Goal: Transaction & Acquisition: Book appointment/travel/reservation

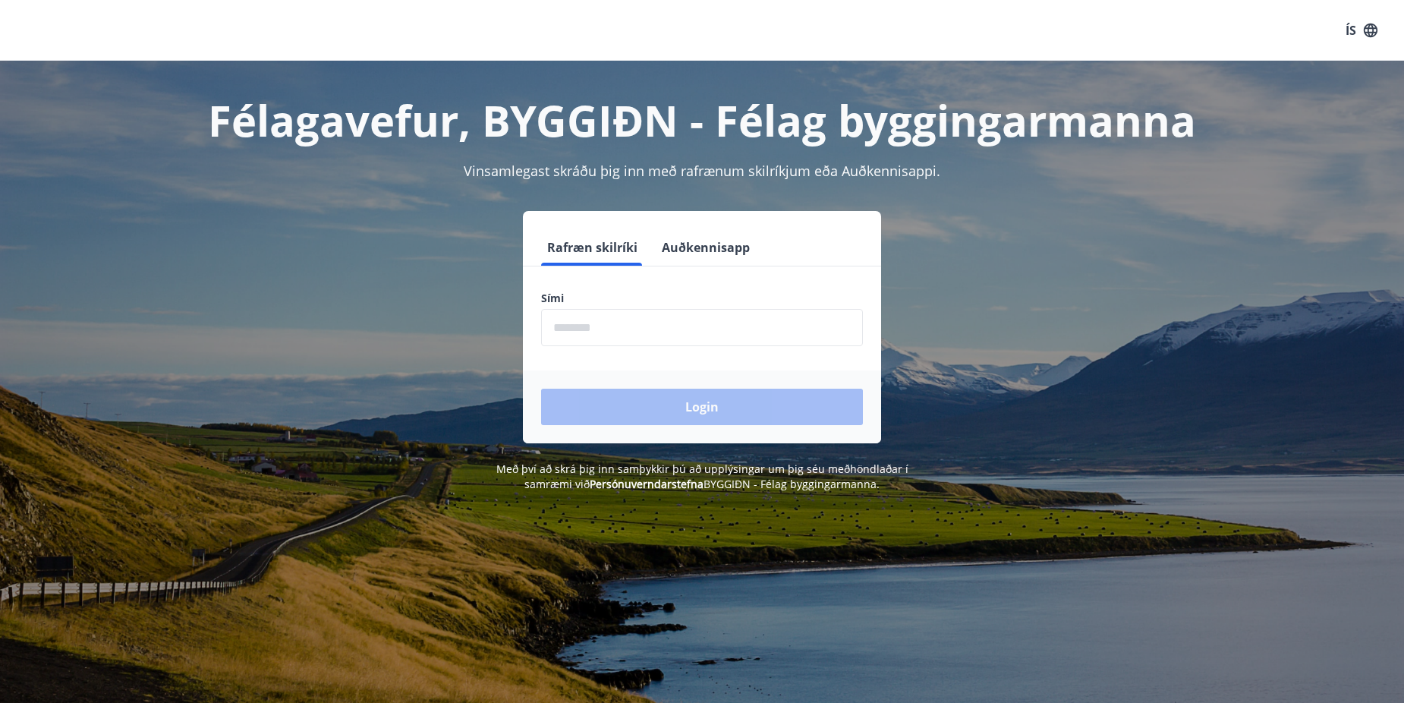
drag, startPoint x: 660, startPoint y: 344, endPoint x: 766, endPoint y: 328, distance: 107.5
click at [660, 344] on input "phone" at bounding box center [702, 327] width 322 height 37
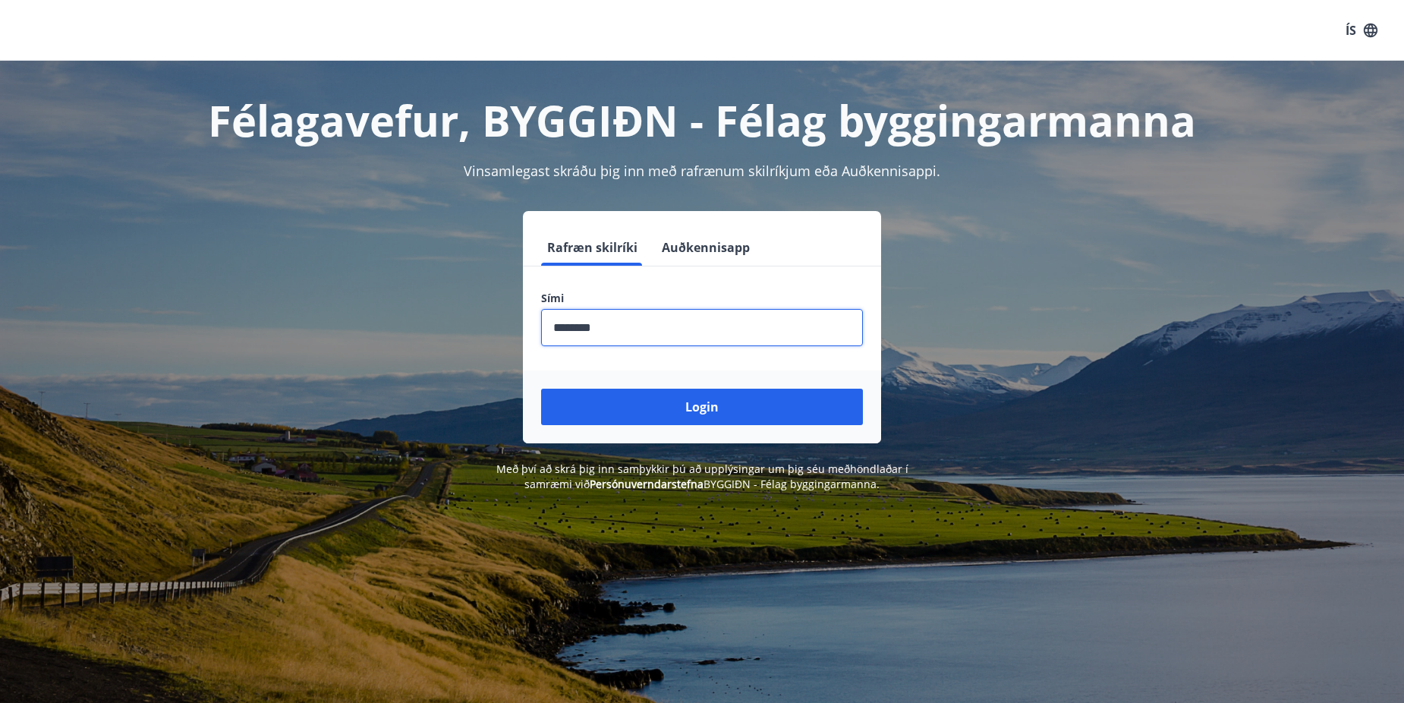
type input "********"
click at [541, 389] on button "Login" at bounding box center [702, 407] width 322 height 36
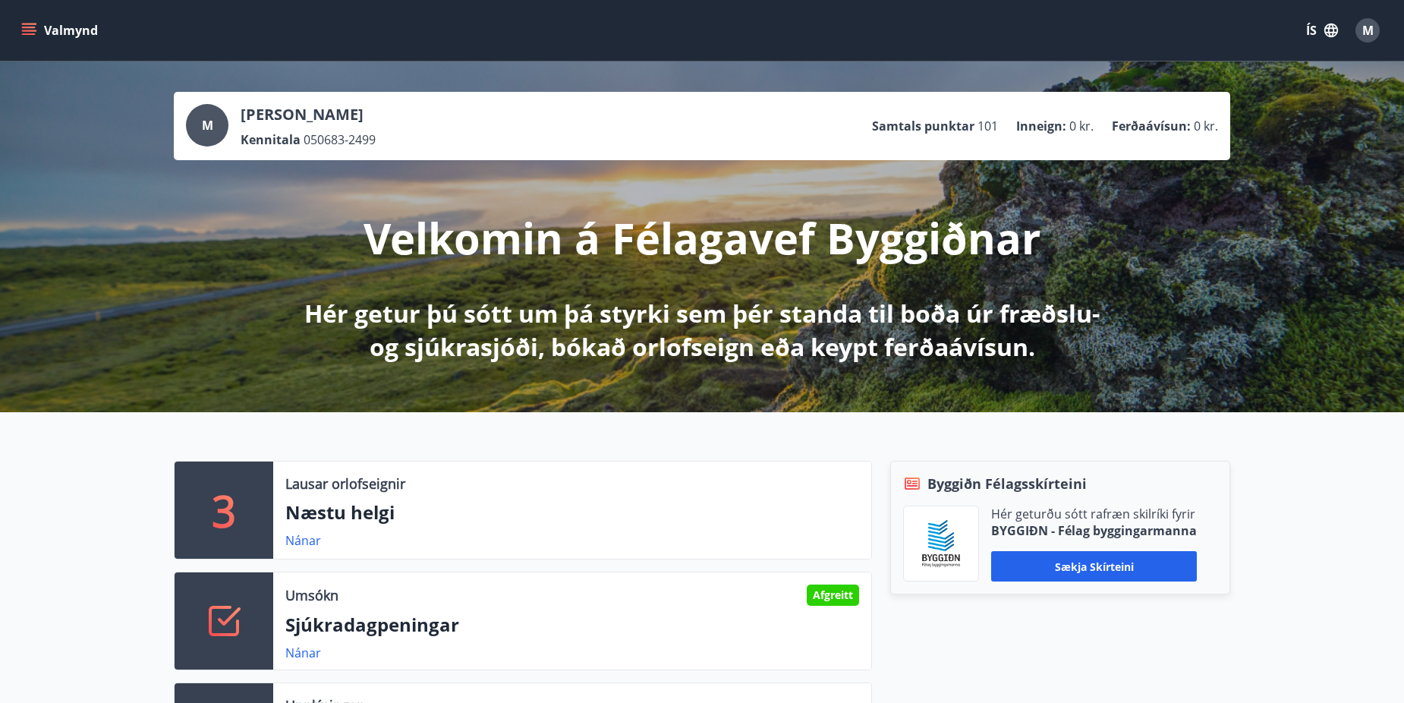
click at [25, 22] on button "Valmynd" at bounding box center [61, 30] width 86 height 27
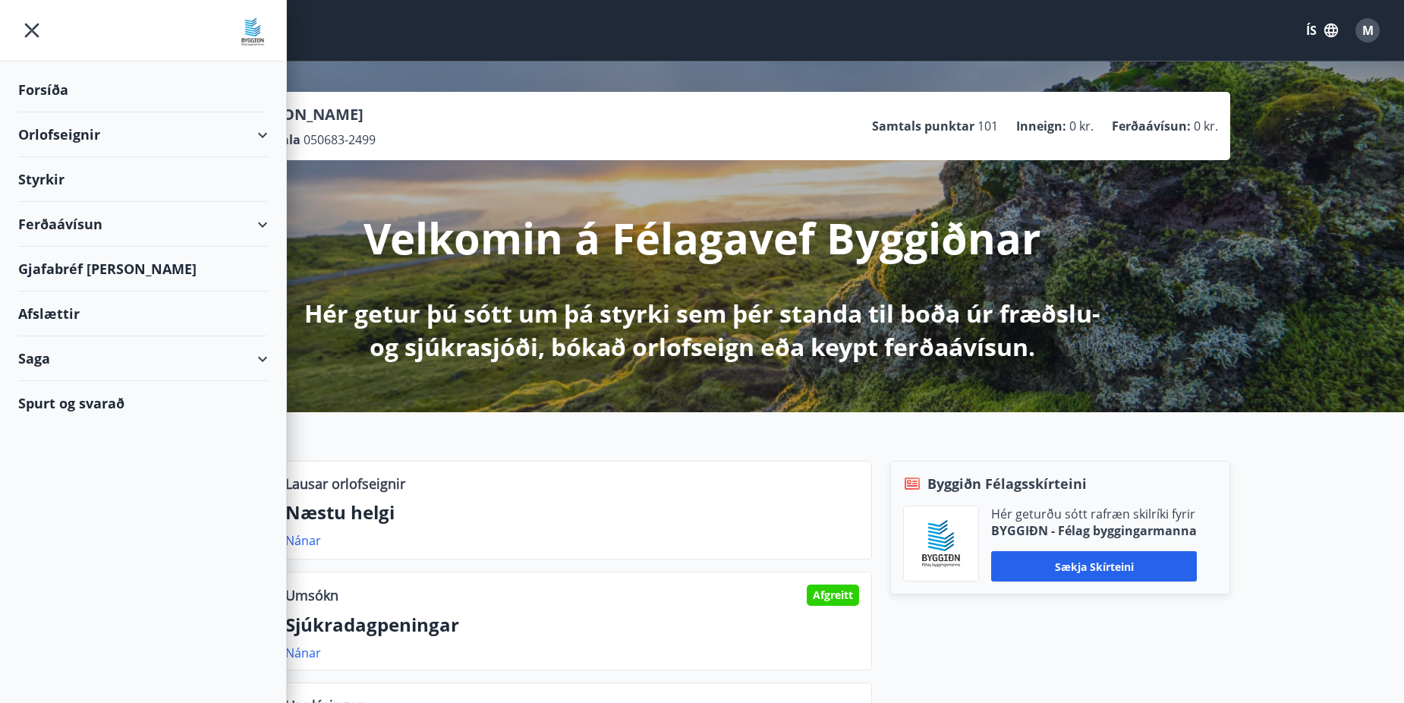
click at [609, 39] on div "Valmynd ÍS M" at bounding box center [702, 30] width 1368 height 36
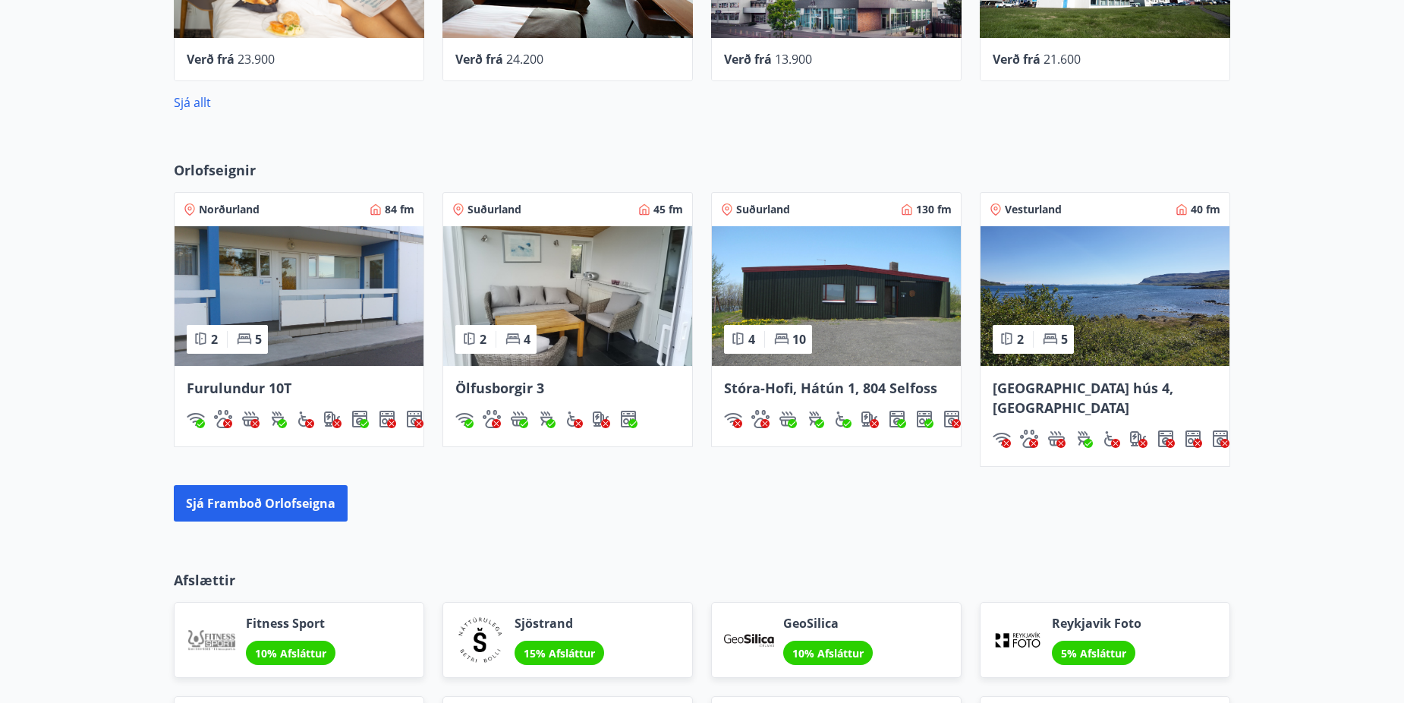
scroll to position [1251, 0]
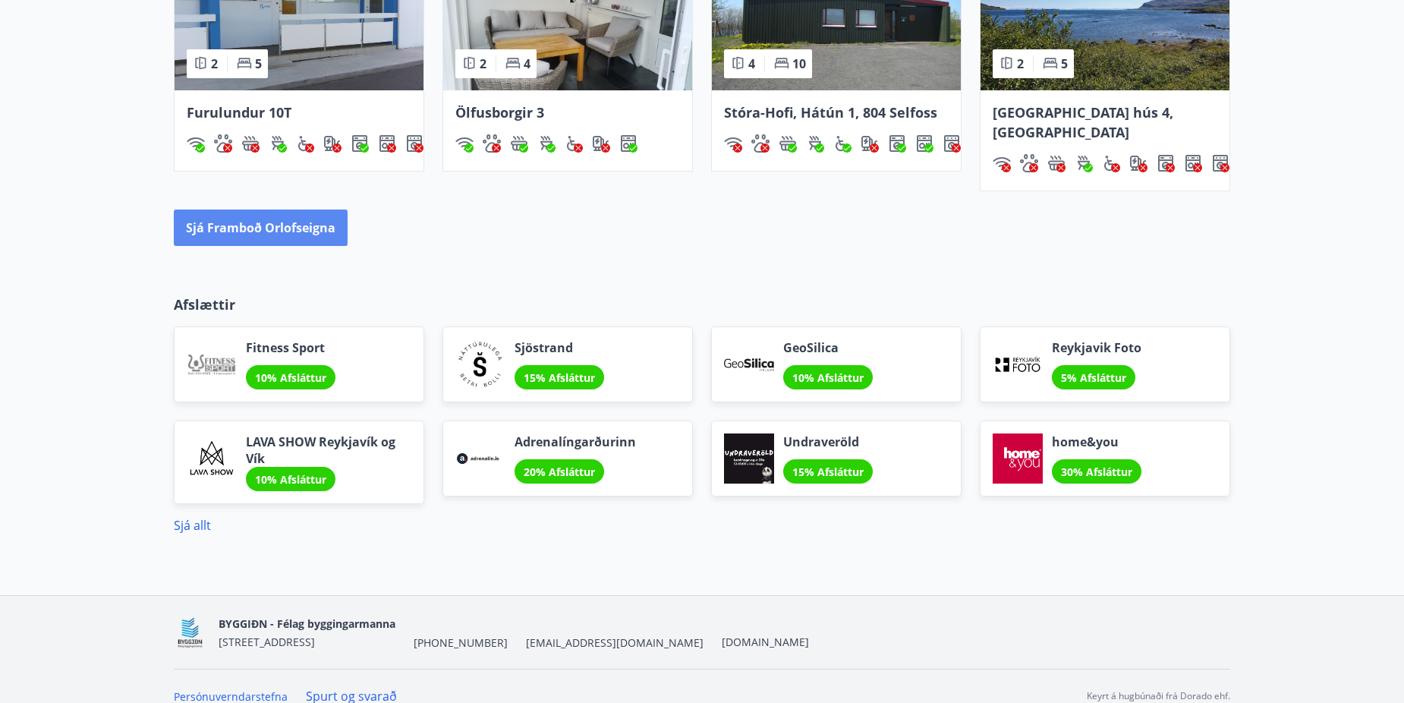
click at [288, 210] on button "Sjá framboð orlofseigna" at bounding box center [261, 228] width 174 height 36
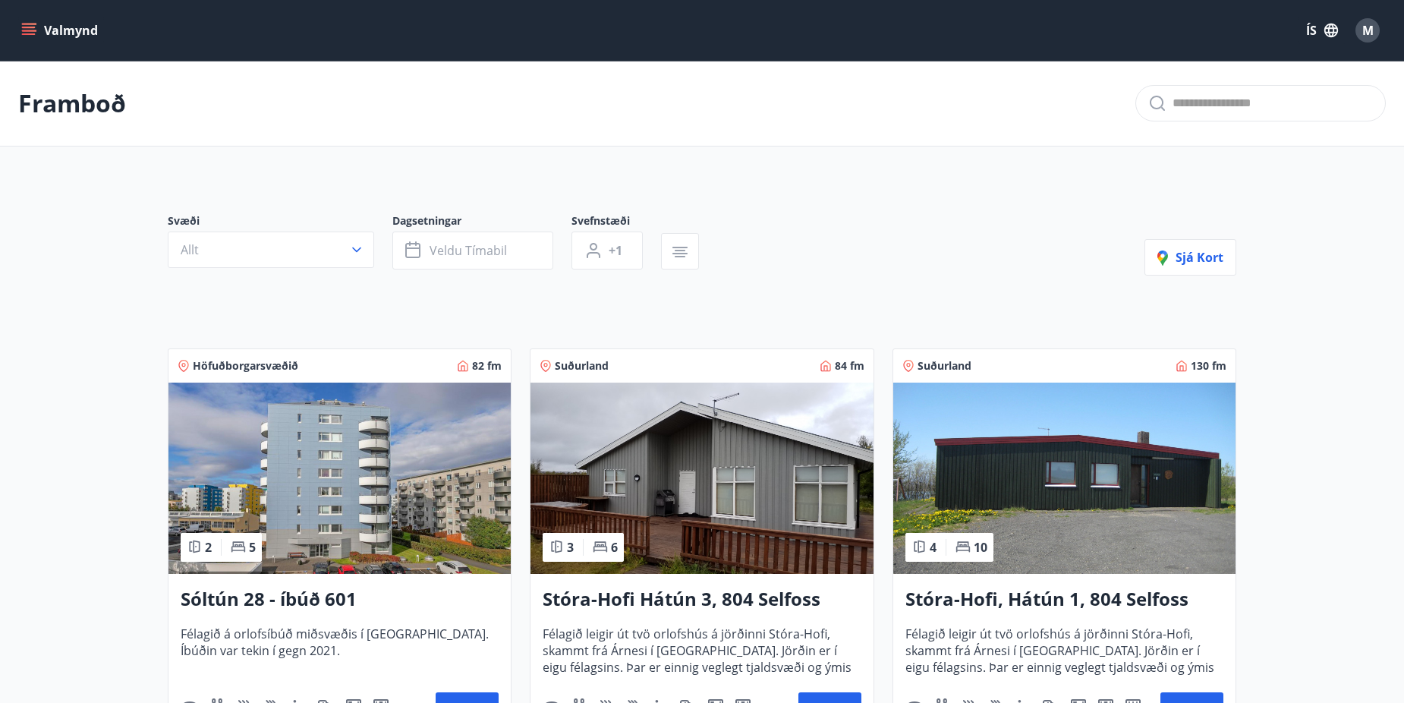
click at [274, 242] on button "Allt" at bounding box center [271, 250] width 206 height 36
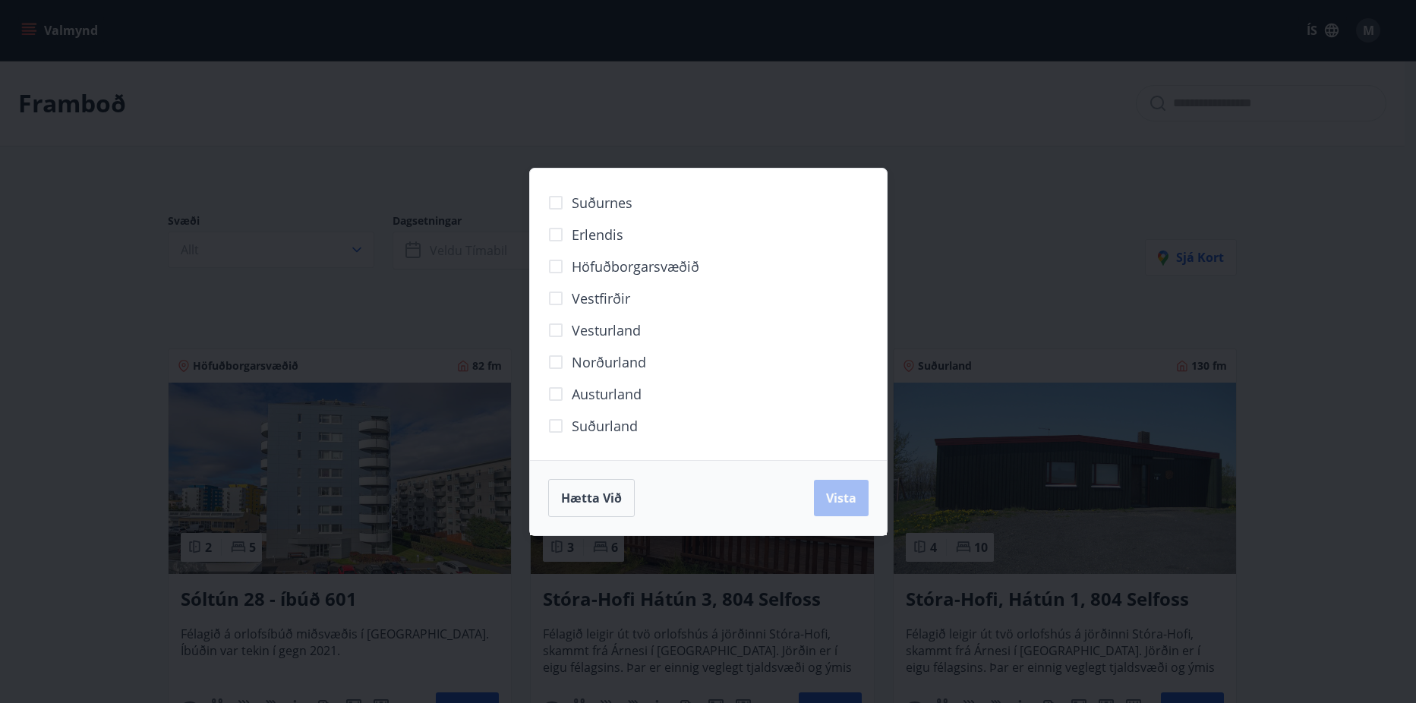
click at [619, 301] on span "Vestfirðir" at bounding box center [601, 298] width 58 height 20
click at [843, 492] on span "Vista" at bounding box center [841, 498] width 30 height 17
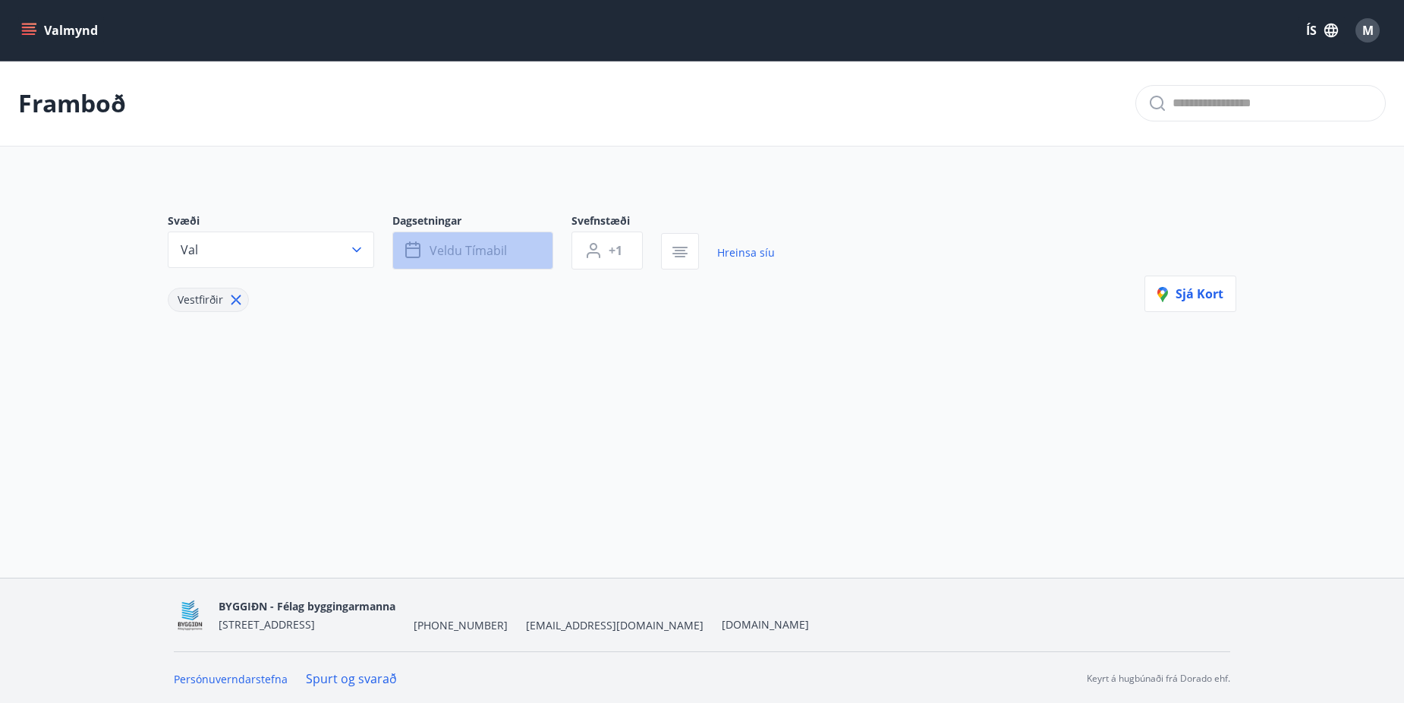
click at [535, 246] on button "Veldu tímabil" at bounding box center [472, 251] width 161 height 38
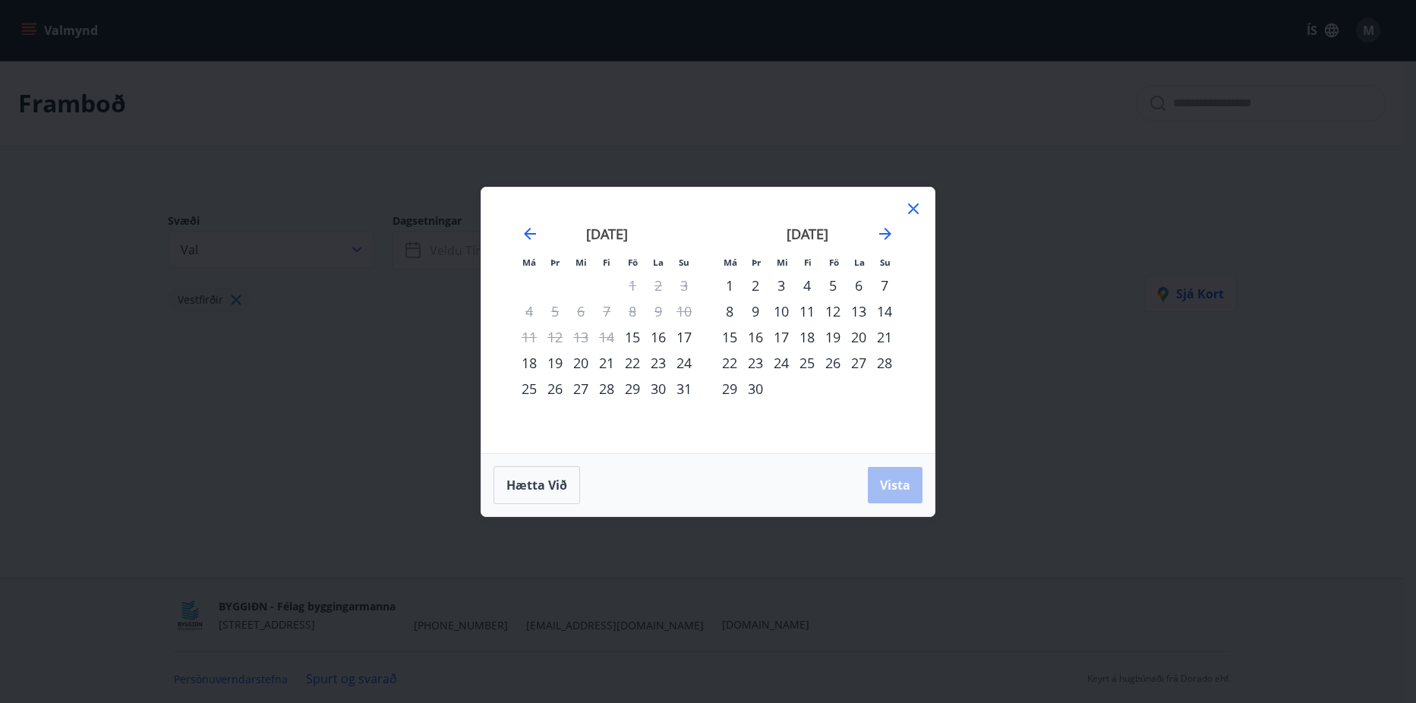
click at [655, 348] on div "16" at bounding box center [658, 337] width 26 height 26
click at [530, 363] on div "18" at bounding box center [529, 363] width 26 height 26
click at [886, 490] on span "Vista" at bounding box center [895, 485] width 30 height 17
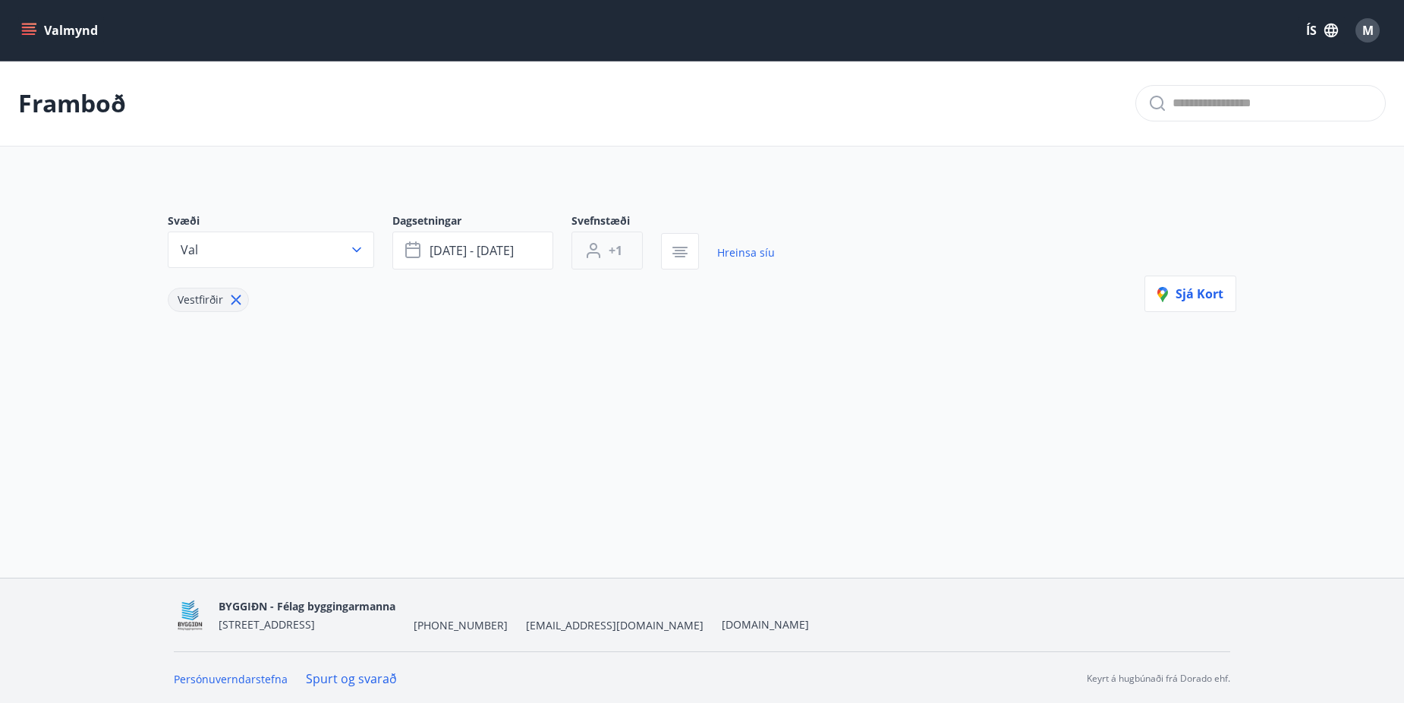
click at [629, 248] on button "+1" at bounding box center [607, 251] width 71 height 38
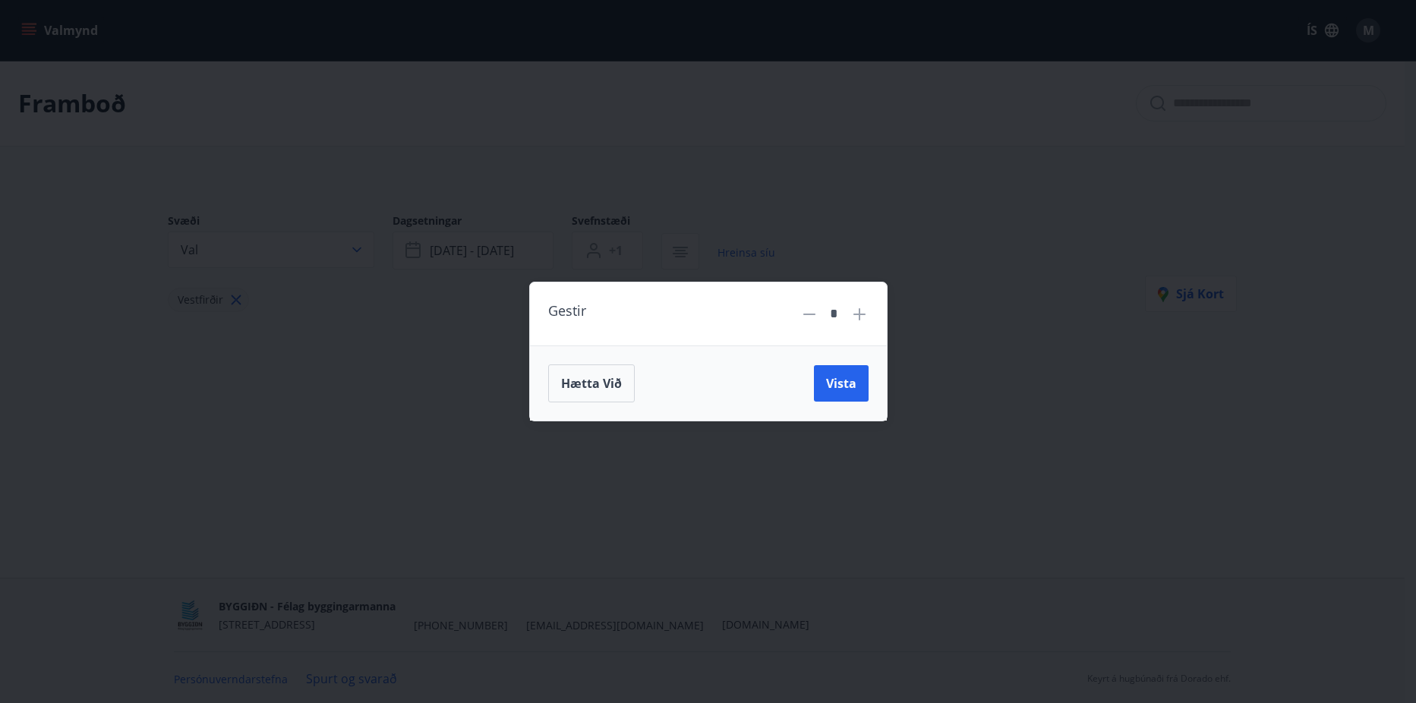
click at [851, 314] on icon at bounding box center [859, 314] width 18 height 18
type input "*"
click at [862, 368] on button "Vista" at bounding box center [841, 383] width 55 height 36
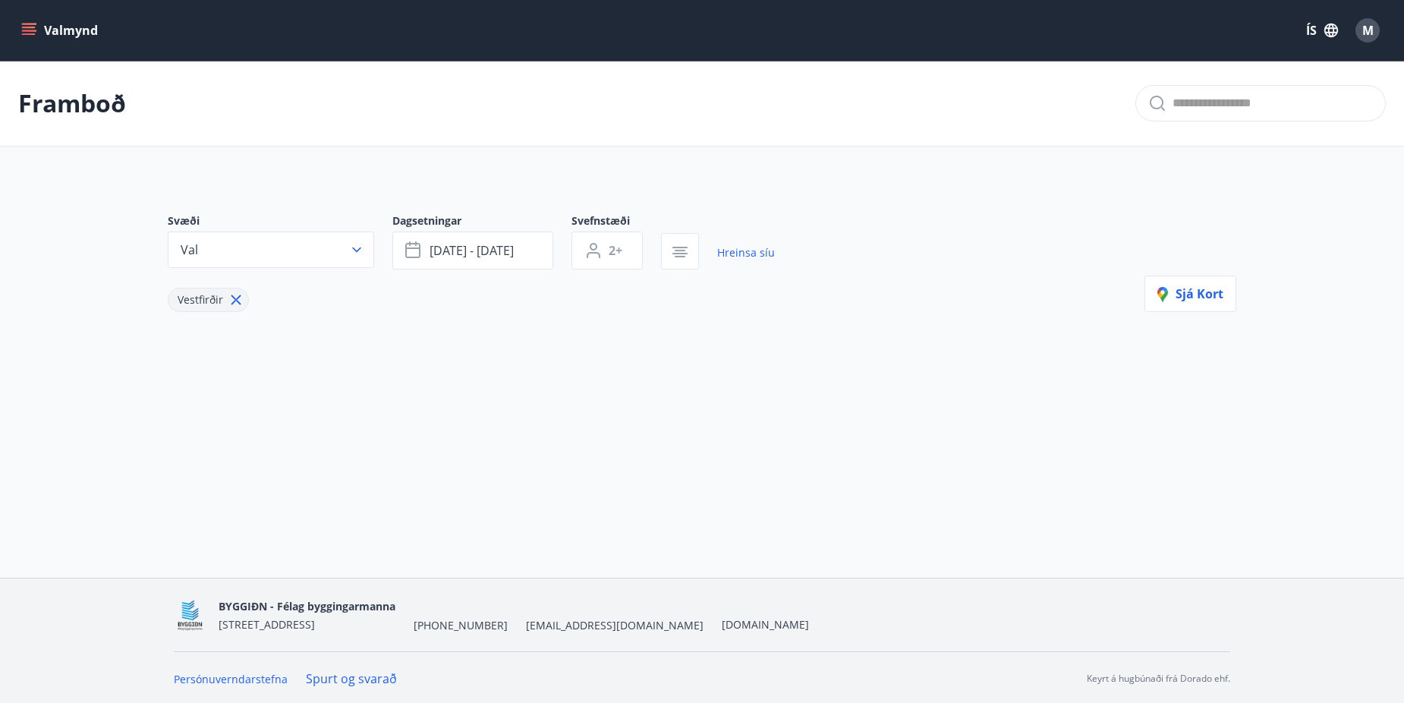
scroll to position [2, 0]
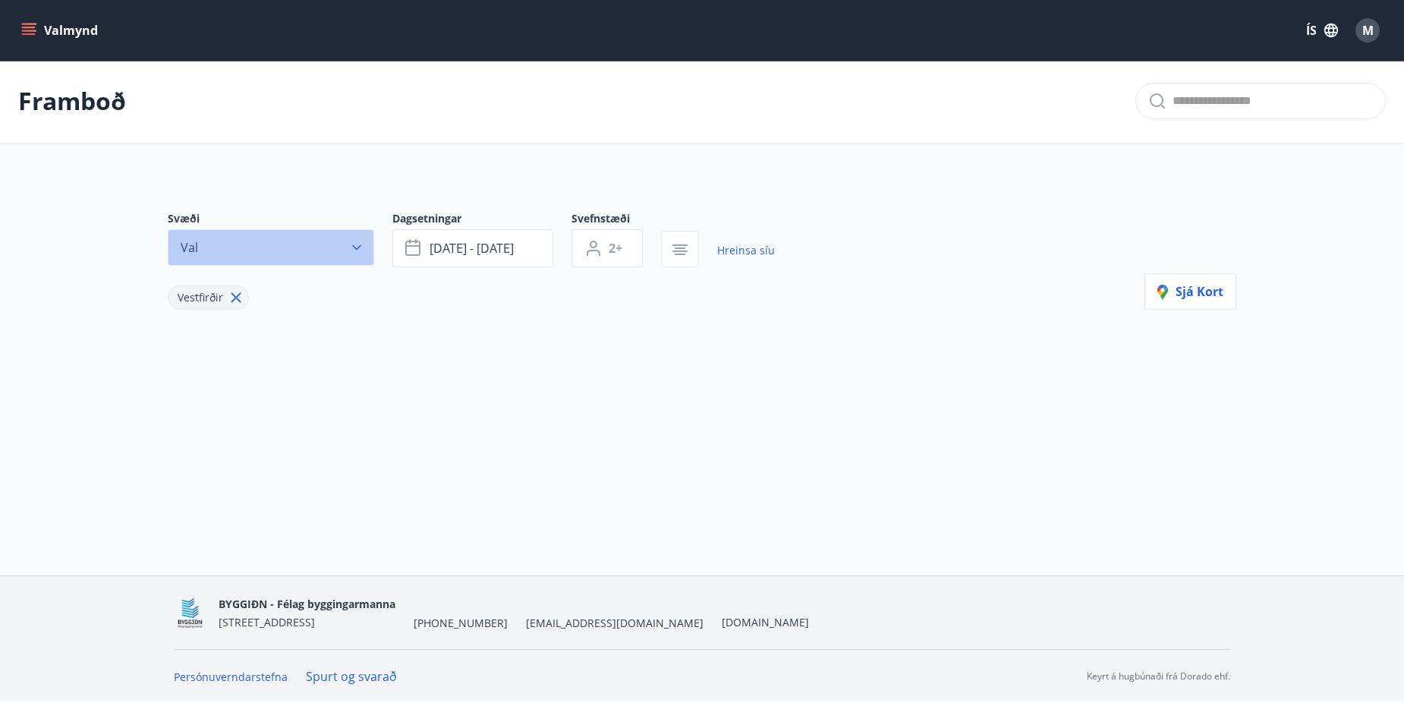
click at [344, 252] on button "Val" at bounding box center [271, 247] width 206 height 36
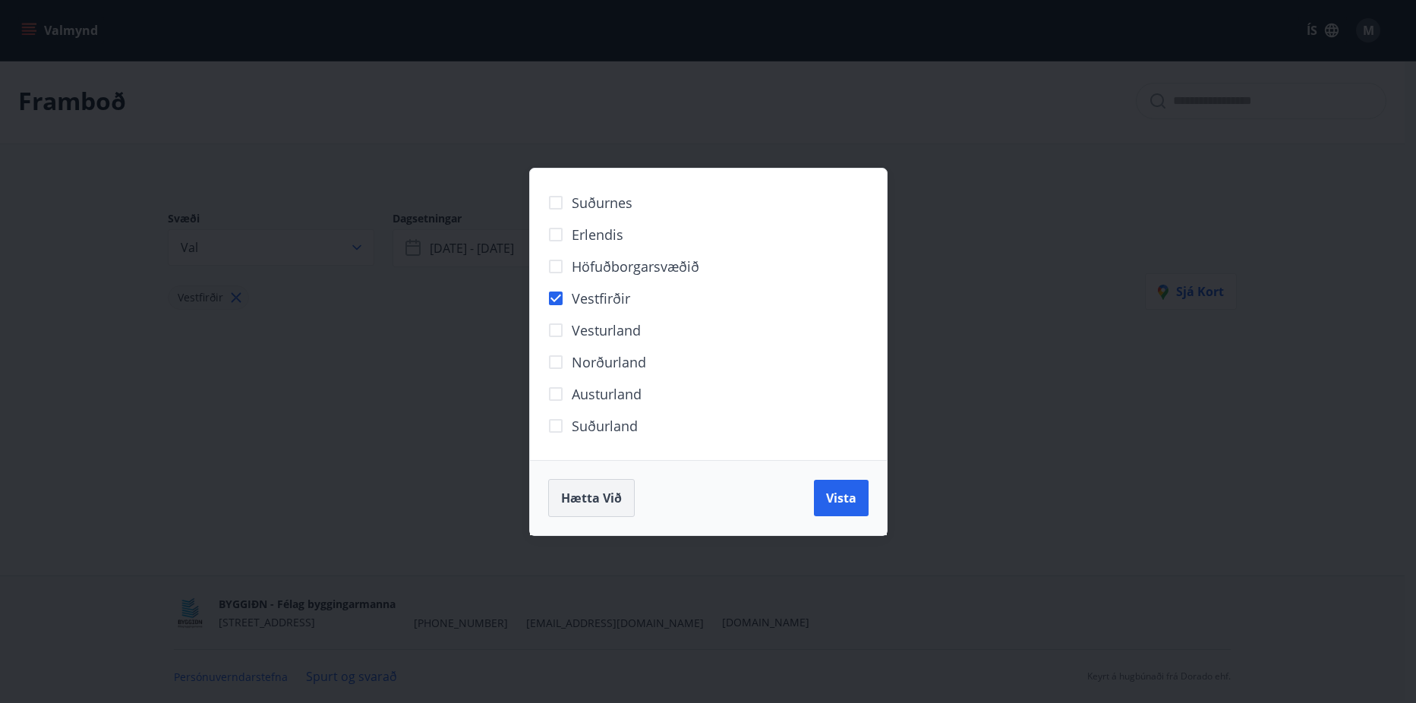
click at [596, 493] on span "Hætta við" at bounding box center [591, 498] width 61 height 17
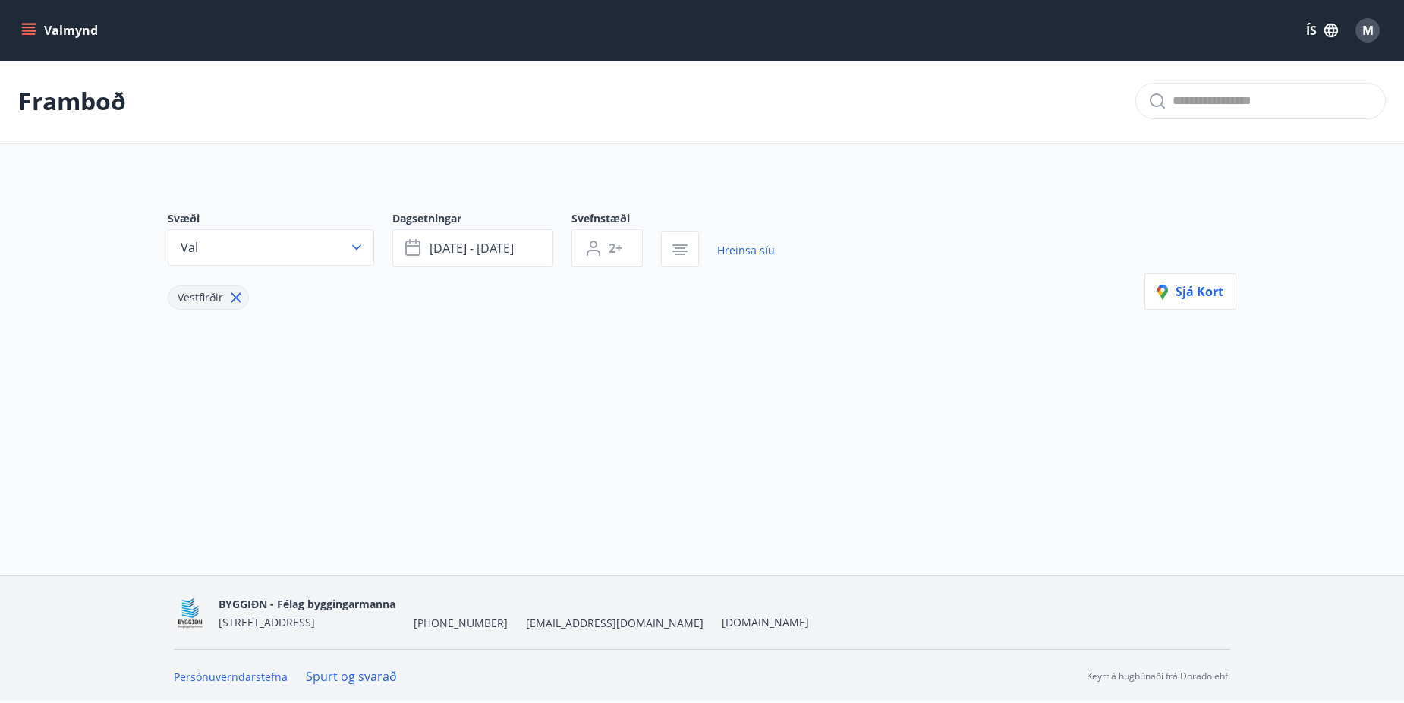
scroll to position [0, 0]
click at [487, 256] on span "[DATE] - [DATE]" at bounding box center [472, 250] width 84 height 17
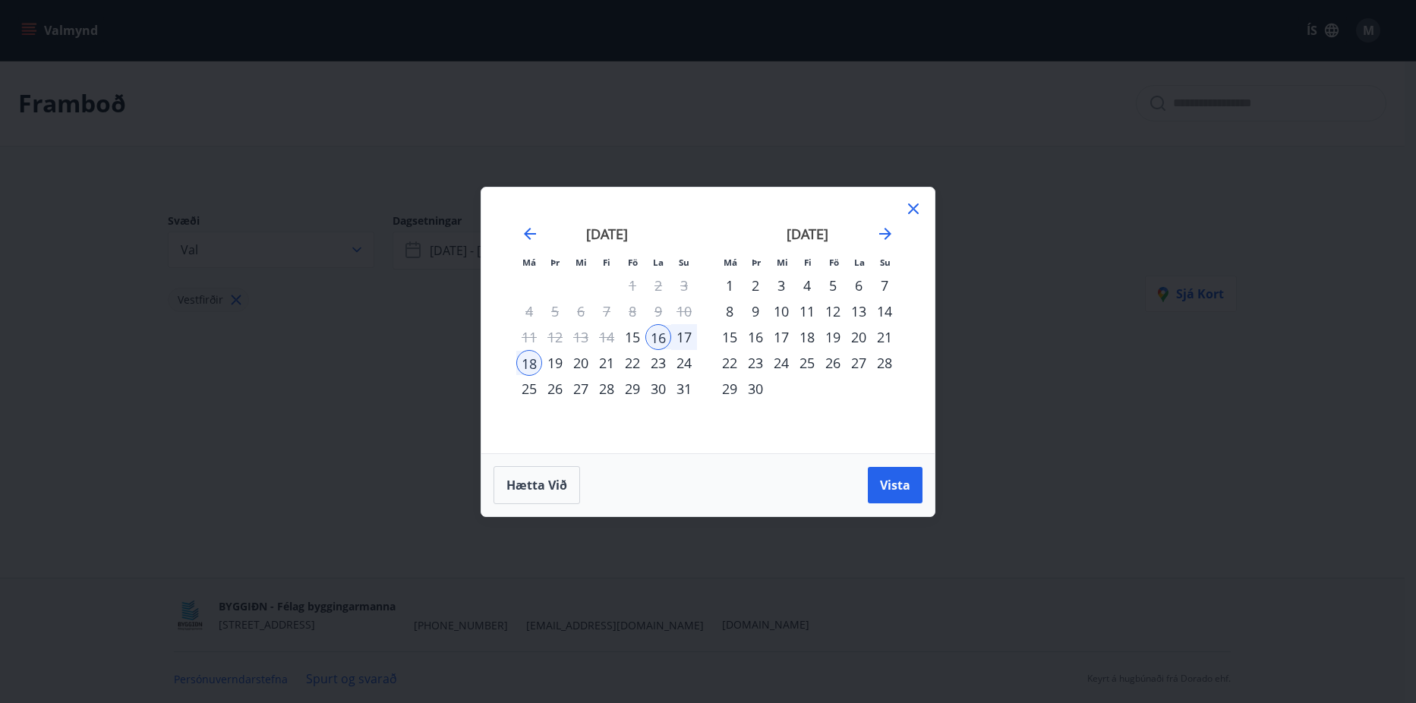
click at [915, 210] on icon at bounding box center [913, 208] width 11 height 11
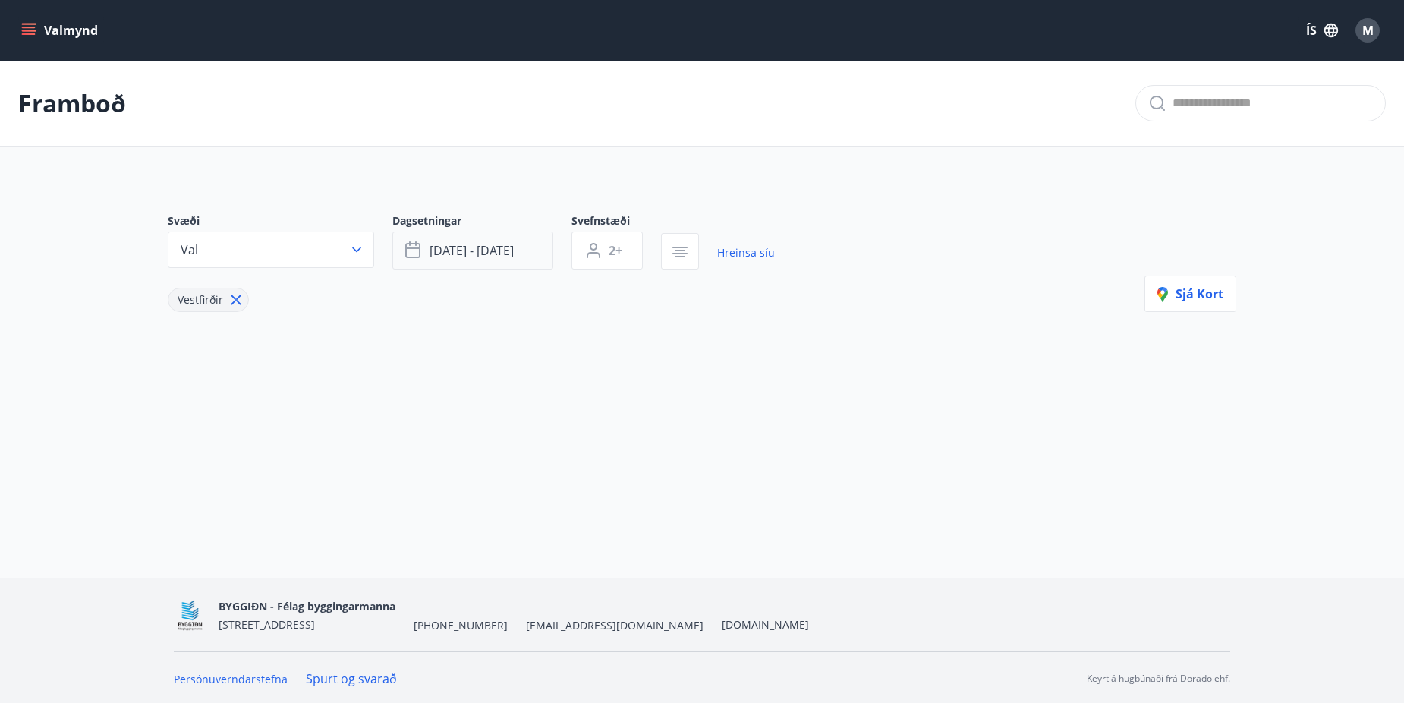
click at [465, 266] on button "[DATE] - [DATE]" at bounding box center [472, 251] width 161 height 38
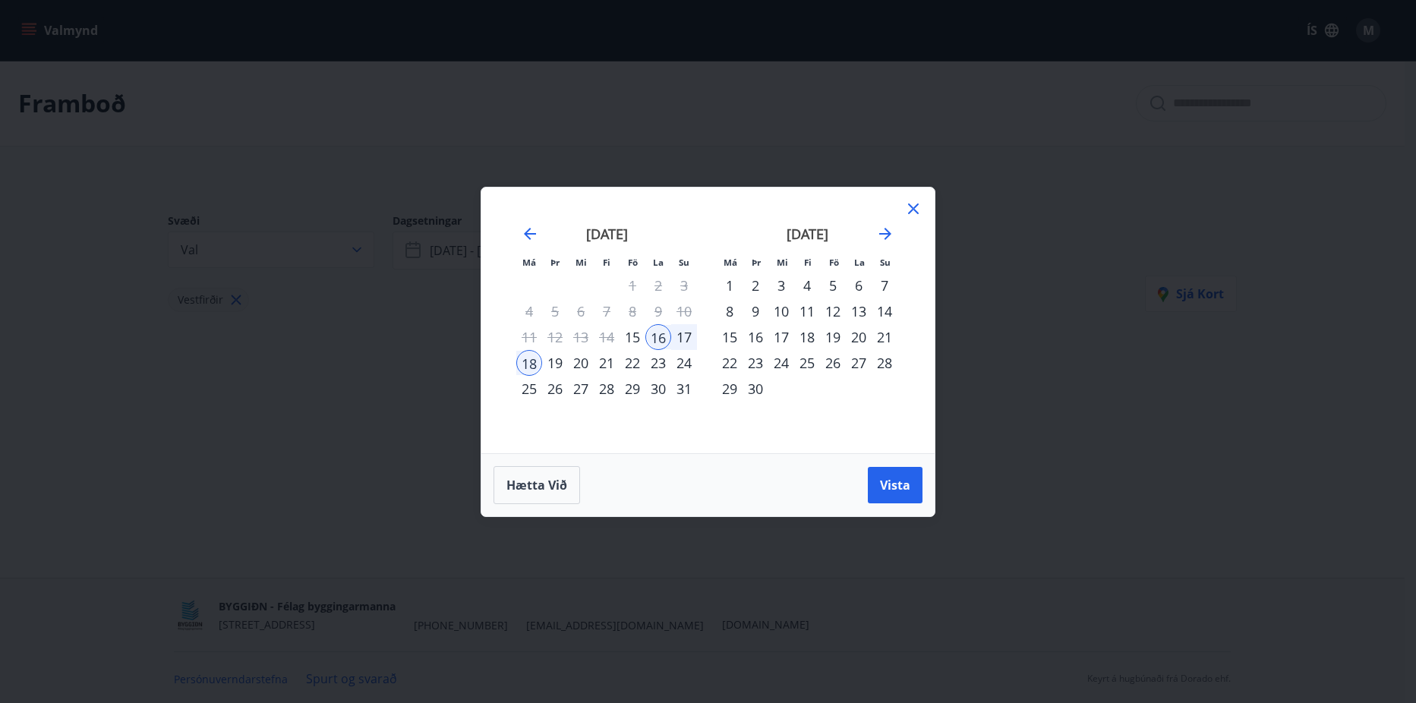
click at [641, 370] on div "22" at bounding box center [632, 363] width 26 height 26
click at [689, 362] on div "24" at bounding box center [684, 363] width 26 height 26
click at [893, 481] on span "Vista" at bounding box center [895, 485] width 30 height 17
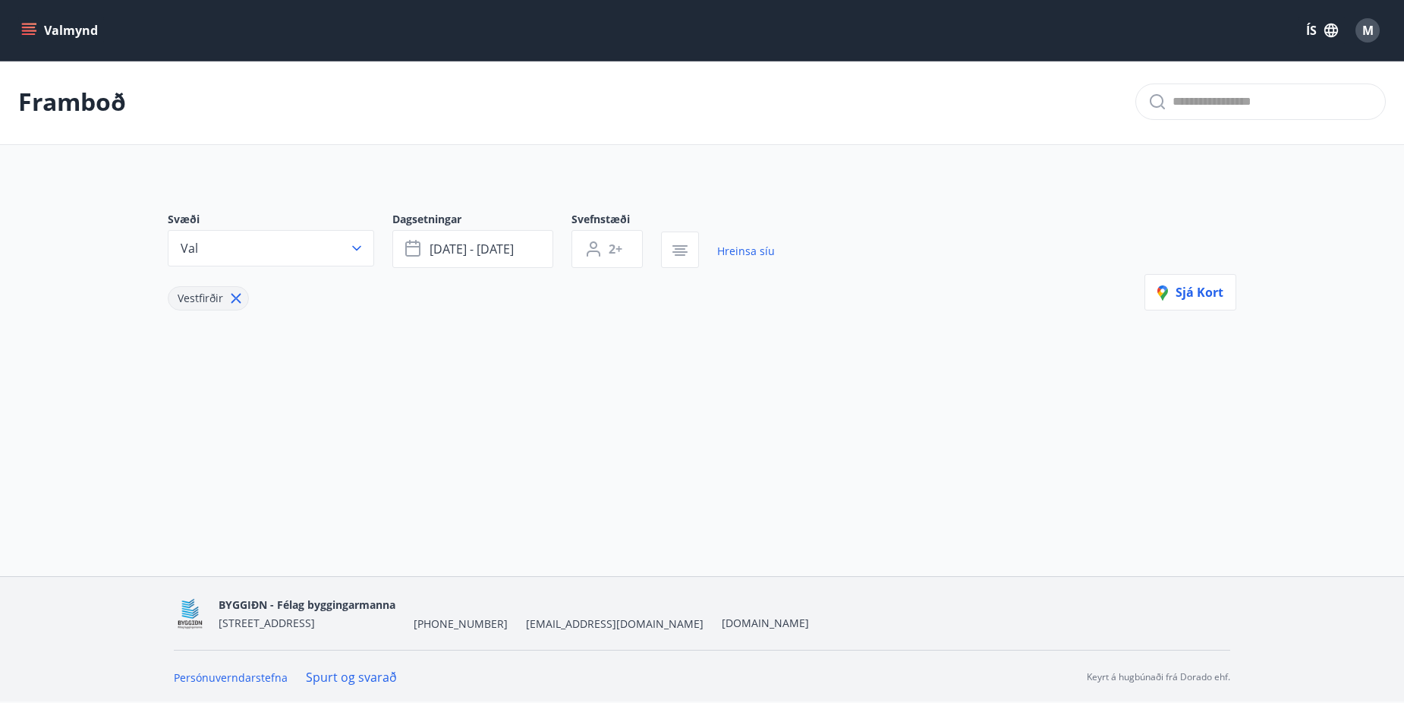
scroll to position [2, 0]
click at [361, 242] on icon "button" at bounding box center [356, 247] width 15 height 15
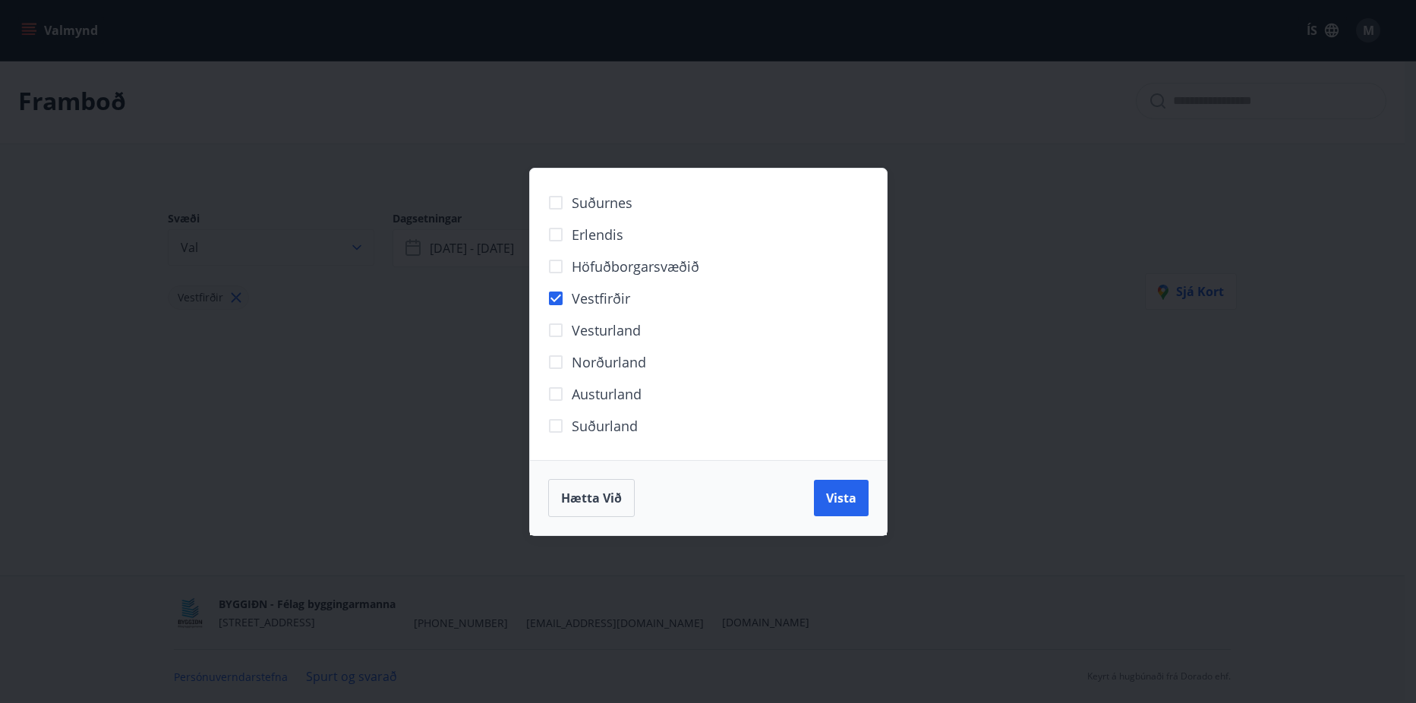
click at [361, 242] on div "Suðurnes Erlendis Höfuðborgarsvæðið [GEOGRAPHIC_DATA] [GEOGRAPHIC_DATA] [GEOGRA…" at bounding box center [708, 351] width 1416 height 703
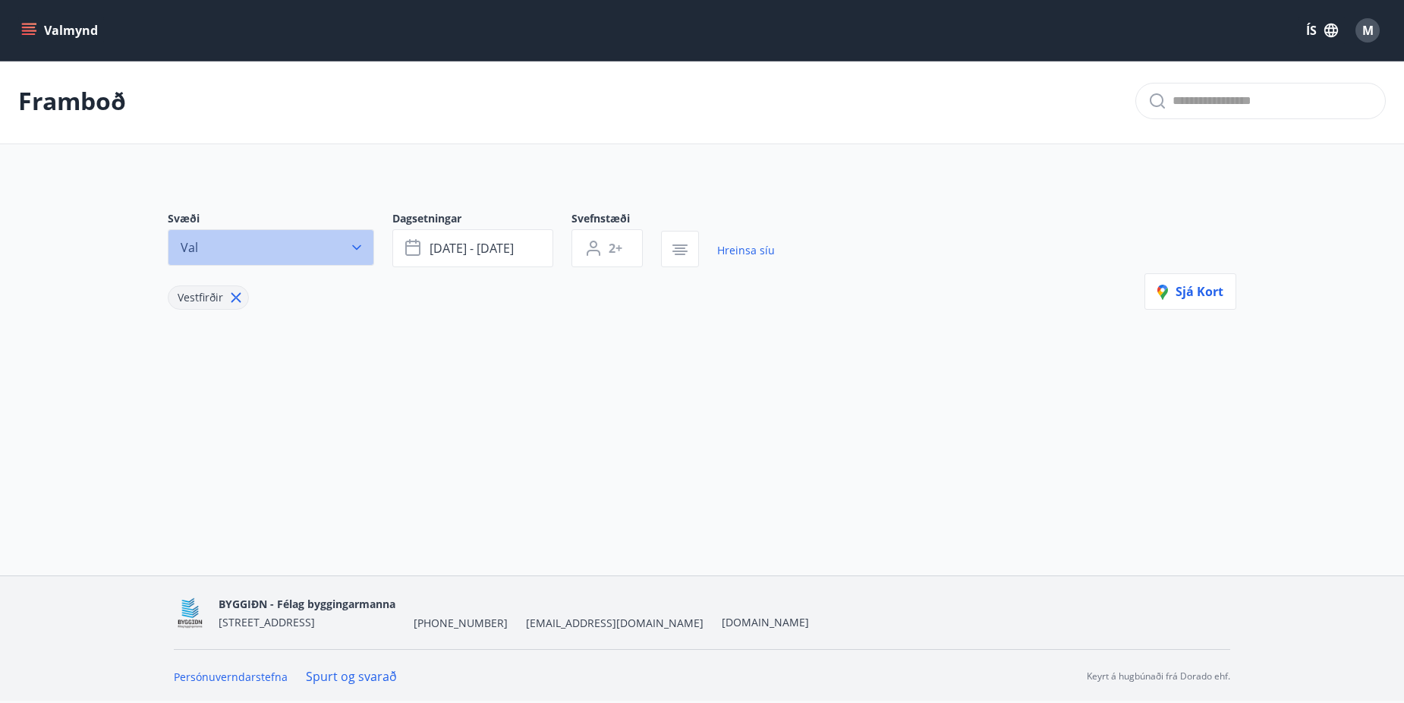
click at [255, 256] on button "Val" at bounding box center [271, 247] width 206 height 36
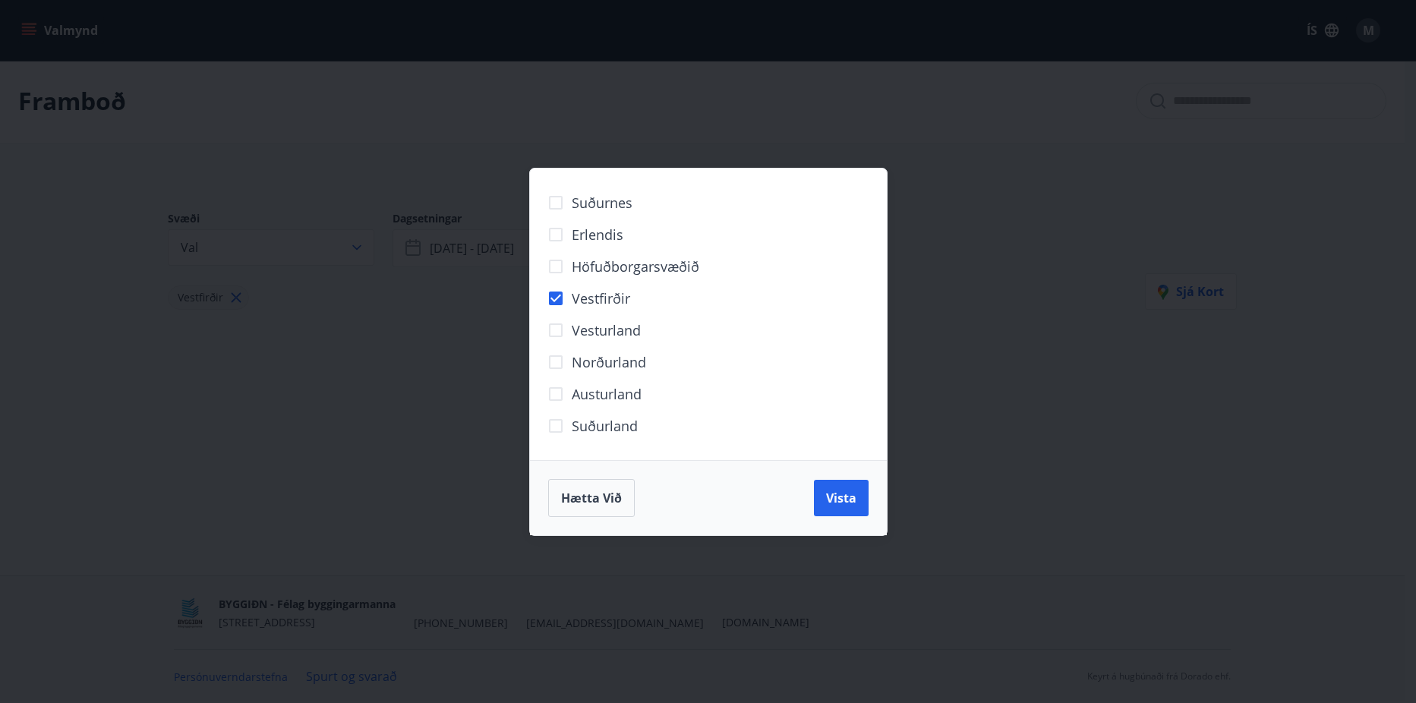
click at [638, 330] on span "Vesturland" at bounding box center [606, 330] width 69 height 20
click at [850, 500] on span "Vista" at bounding box center [841, 498] width 30 height 17
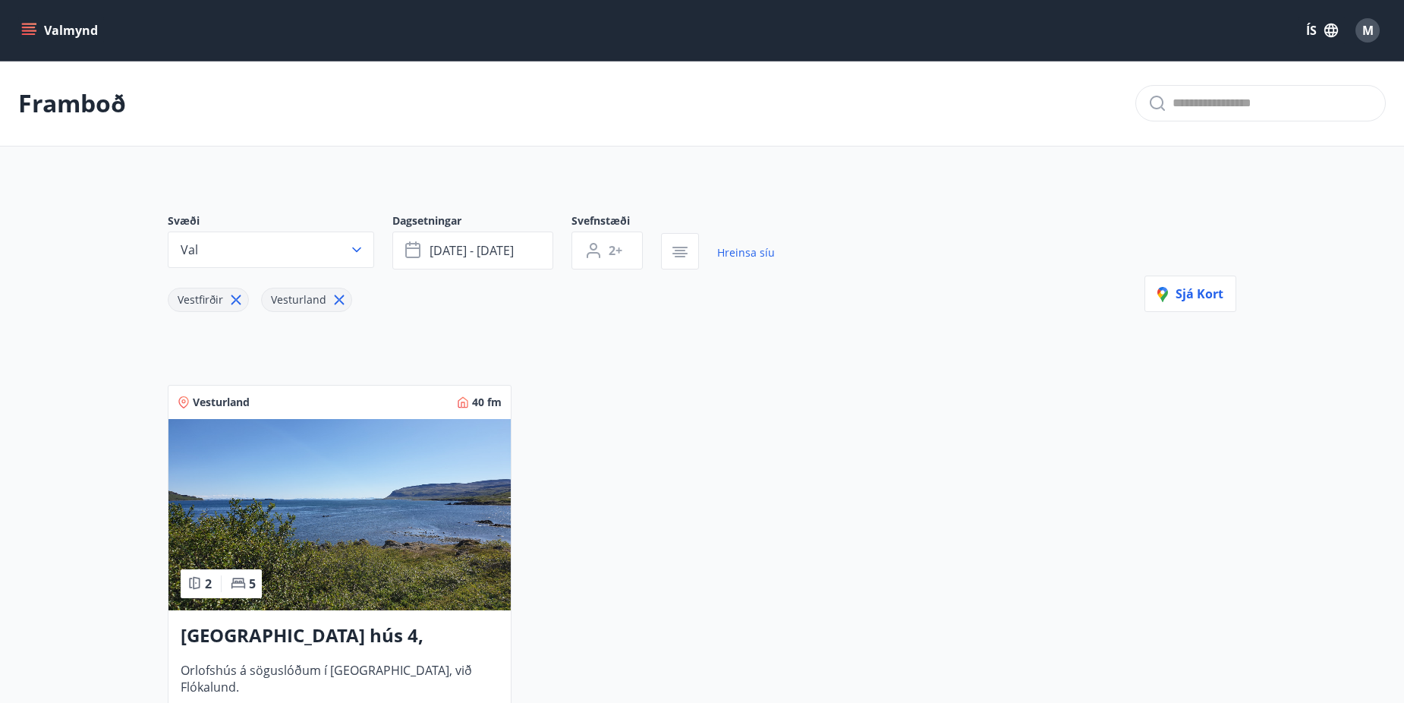
click at [344, 513] on img at bounding box center [340, 514] width 342 height 191
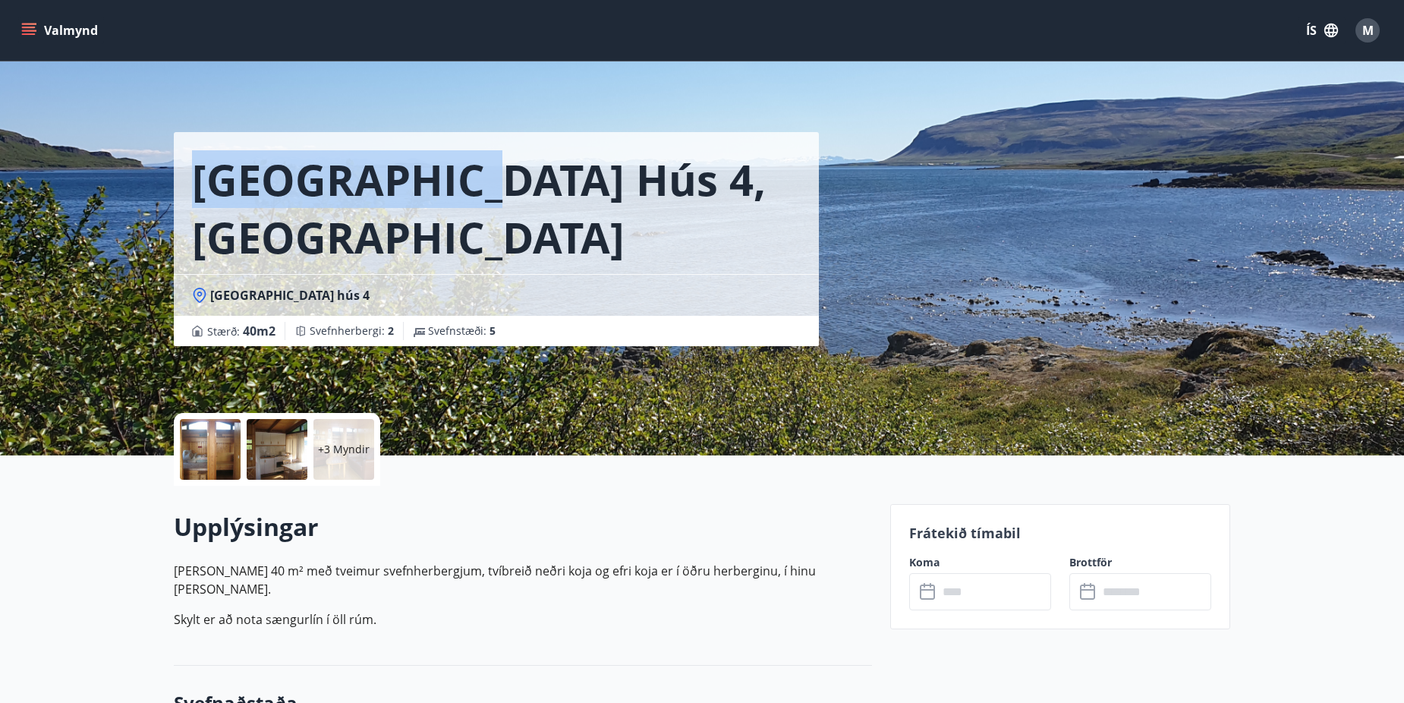
drag, startPoint x: 200, startPoint y: 165, endPoint x: 458, endPoint y: 207, distance: 260.8
click at [458, 207] on h1 "[GEOGRAPHIC_DATA] hús 4, [GEOGRAPHIC_DATA]" at bounding box center [496, 207] width 609 height 115
copy h1 "[GEOGRAPHIC_DATA]"
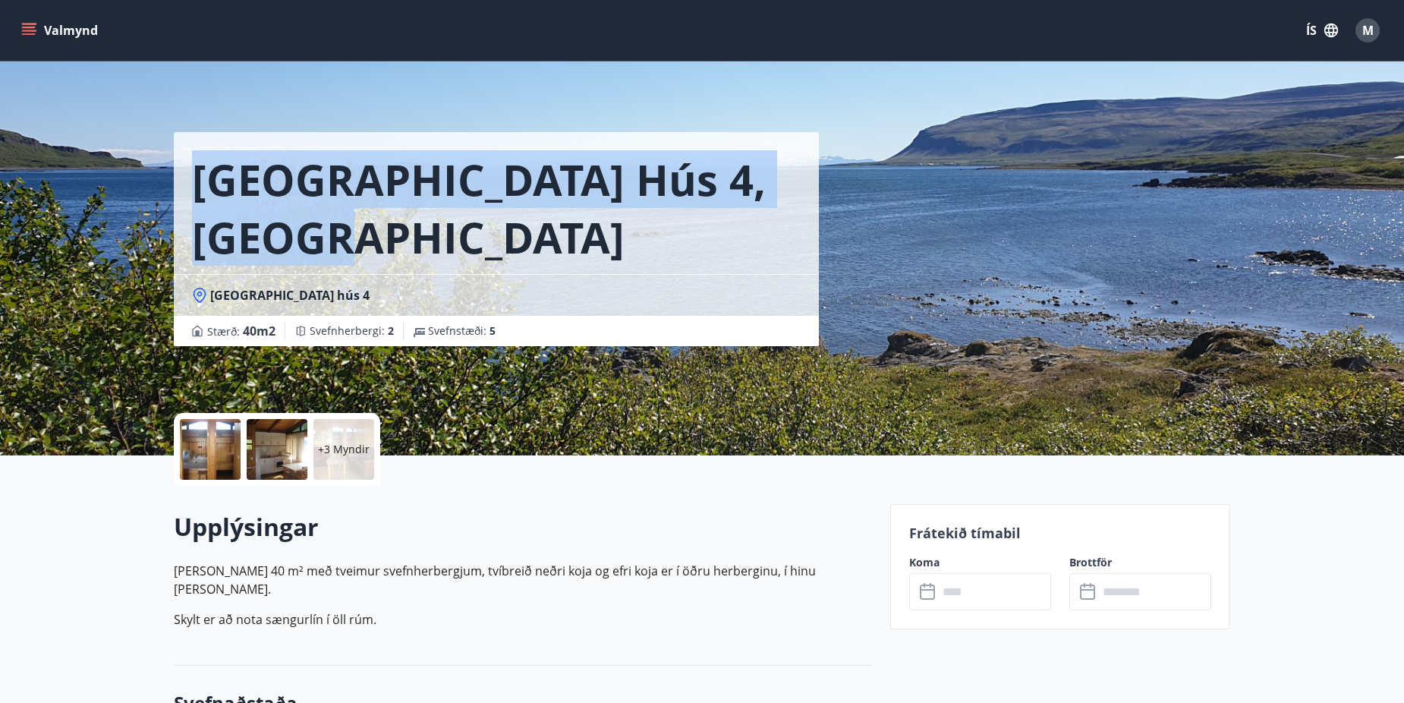
drag, startPoint x: 498, startPoint y: 253, endPoint x: 197, endPoint y: 194, distance: 307.0
click at [197, 194] on h1 "[GEOGRAPHIC_DATA] hús 4, [GEOGRAPHIC_DATA]" at bounding box center [496, 207] width 609 height 115
copy h1 "[GEOGRAPHIC_DATA] hús 4, [GEOGRAPHIC_DATA]"
click at [320, 251] on h1 "[GEOGRAPHIC_DATA] hús 4, [GEOGRAPHIC_DATA]" at bounding box center [496, 207] width 609 height 115
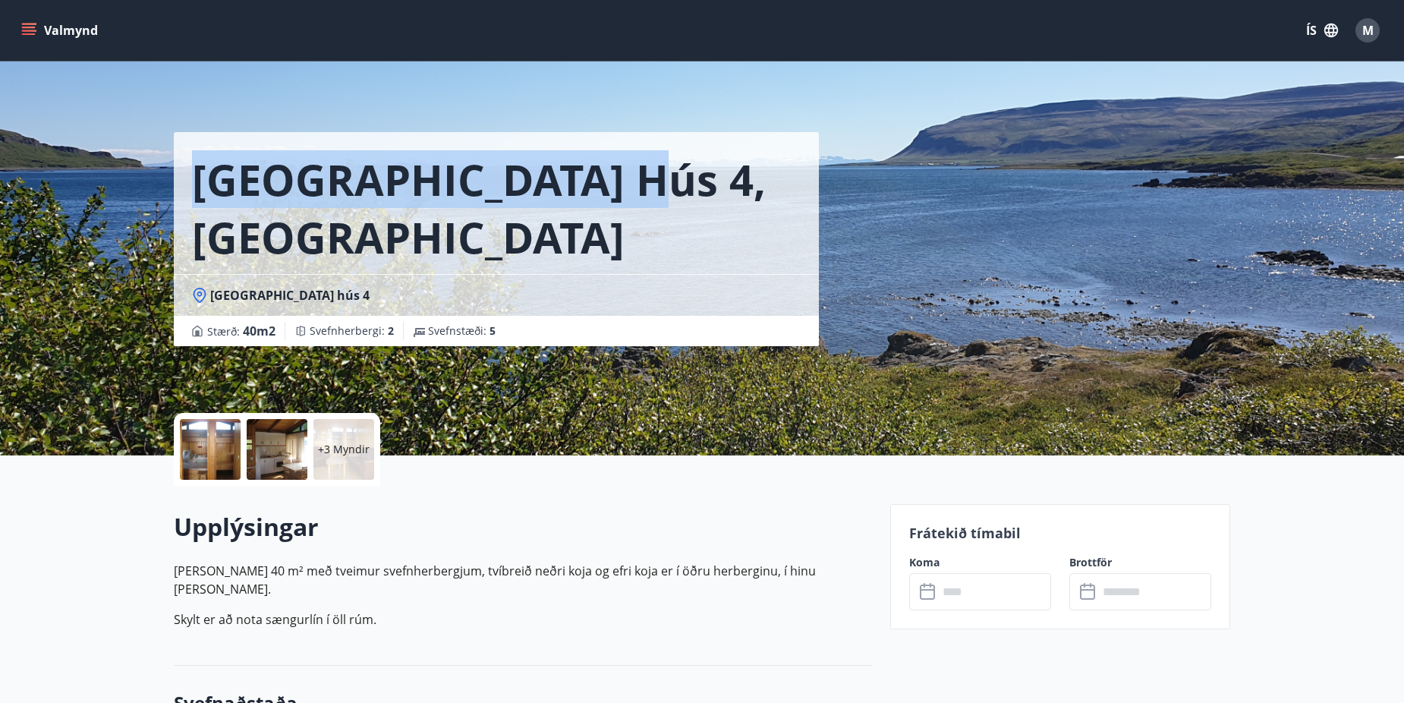
drag, startPoint x: 195, startPoint y: 175, endPoint x: 607, endPoint y: 197, distance: 412.0
click at [607, 197] on h1 "[GEOGRAPHIC_DATA] hús 4, [GEOGRAPHIC_DATA]" at bounding box center [496, 207] width 609 height 115
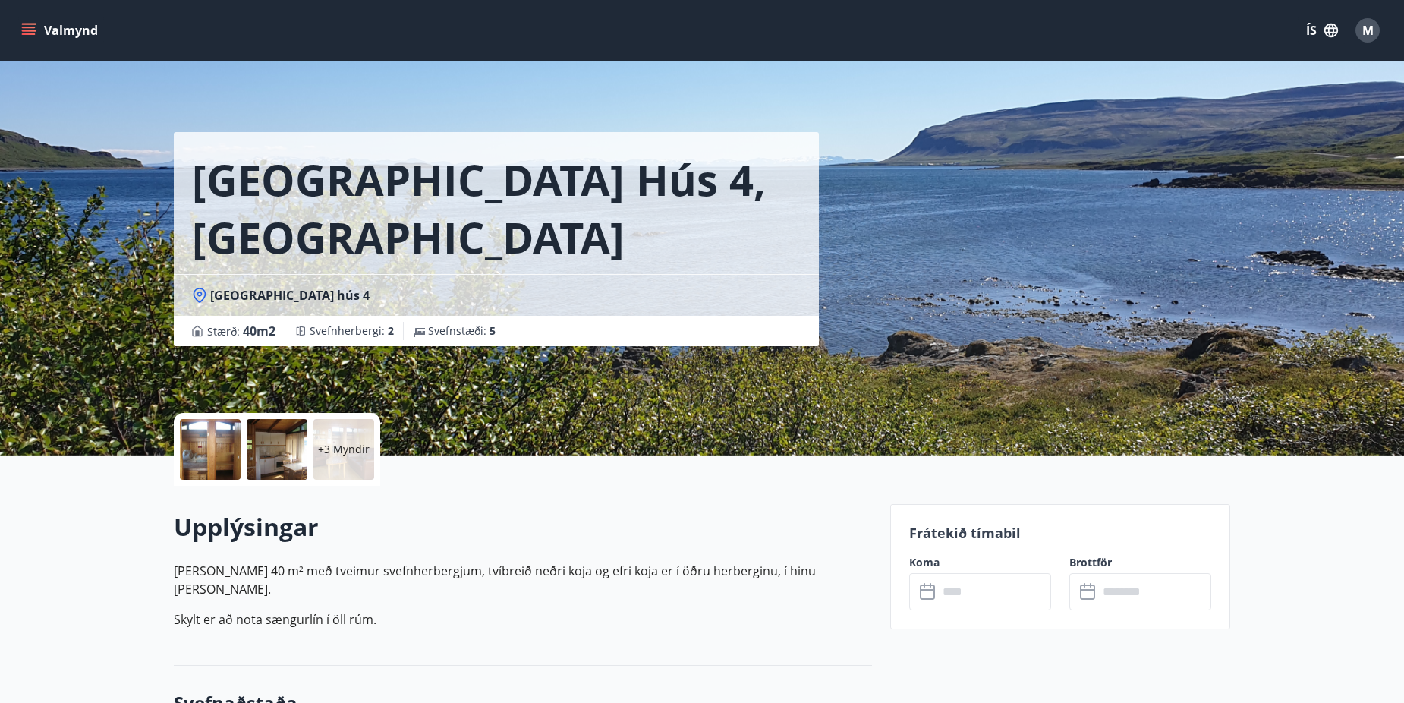
drag, startPoint x: 607, startPoint y: 197, endPoint x: 498, endPoint y: 257, distance: 124.0
click at [498, 257] on h1 "[GEOGRAPHIC_DATA] hús 4, [GEOGRAPHIC_DATA]" at bounding box center [496, 207] width 609 height 115
drag, startPoint x: 310, startPoint y: 196, endPoint x: 463, endPoint y: 191, distance: 153.4
click at [463, 191] on h1 "[GEOGRAPHIC_DATA] hús 4, [GEOGRAPHIC_DATA]" at bounding box center [496, 207] width 609 height 115
drag, startPoint x: 463, startPoint y: 191, endPoint x: 503, endPoint y: 228, distance: 55.3
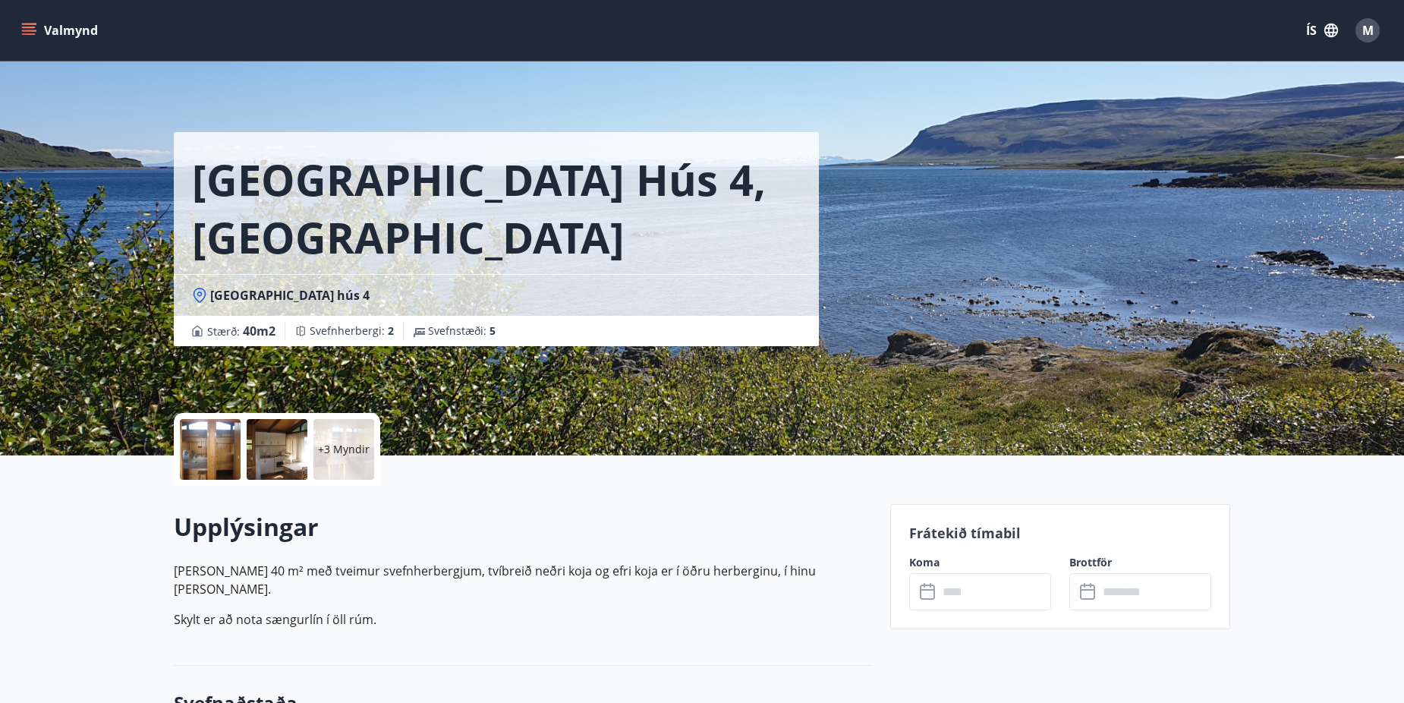
click at [503, 228] on h1 "[GEOGRAPHIC_DATA] hús 4, [GEOGRAPHIC_DATA]" at bounding box center [496, 207] width 609 height 115
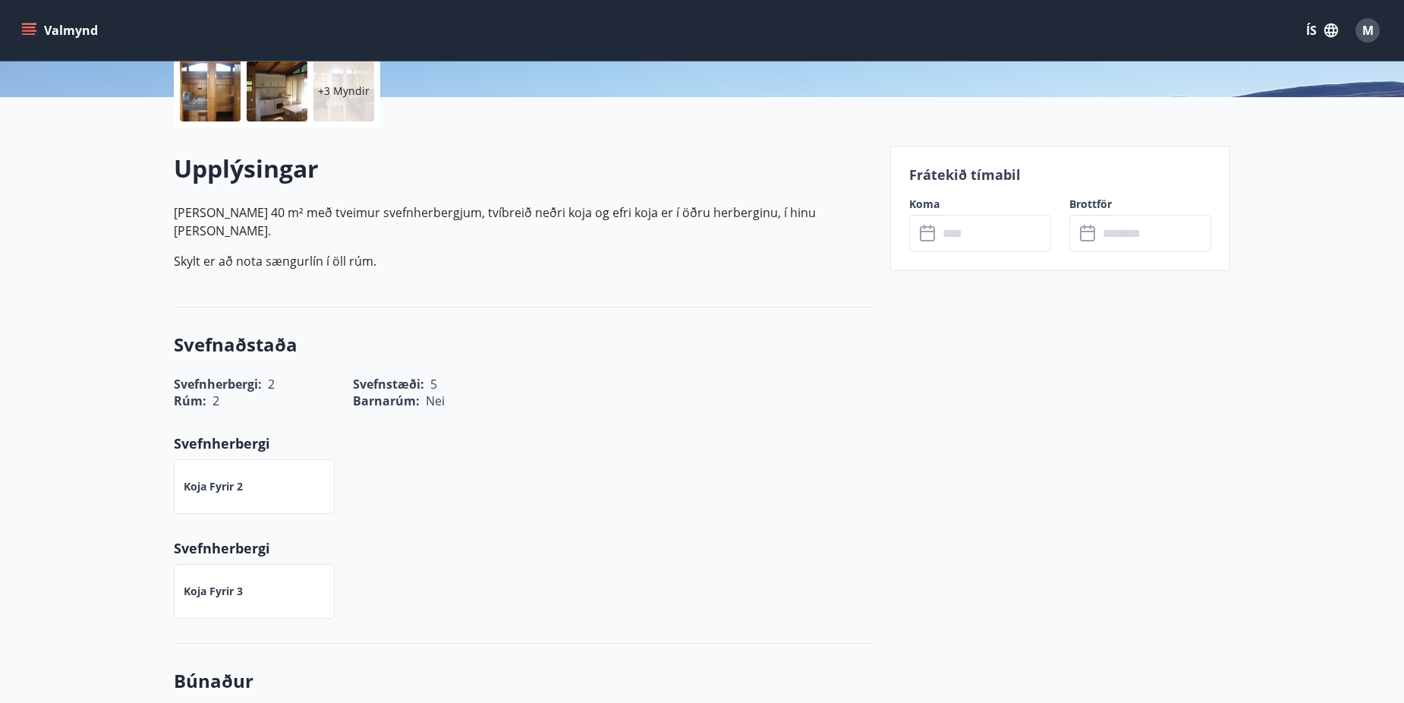
scroll to position [380, 0]
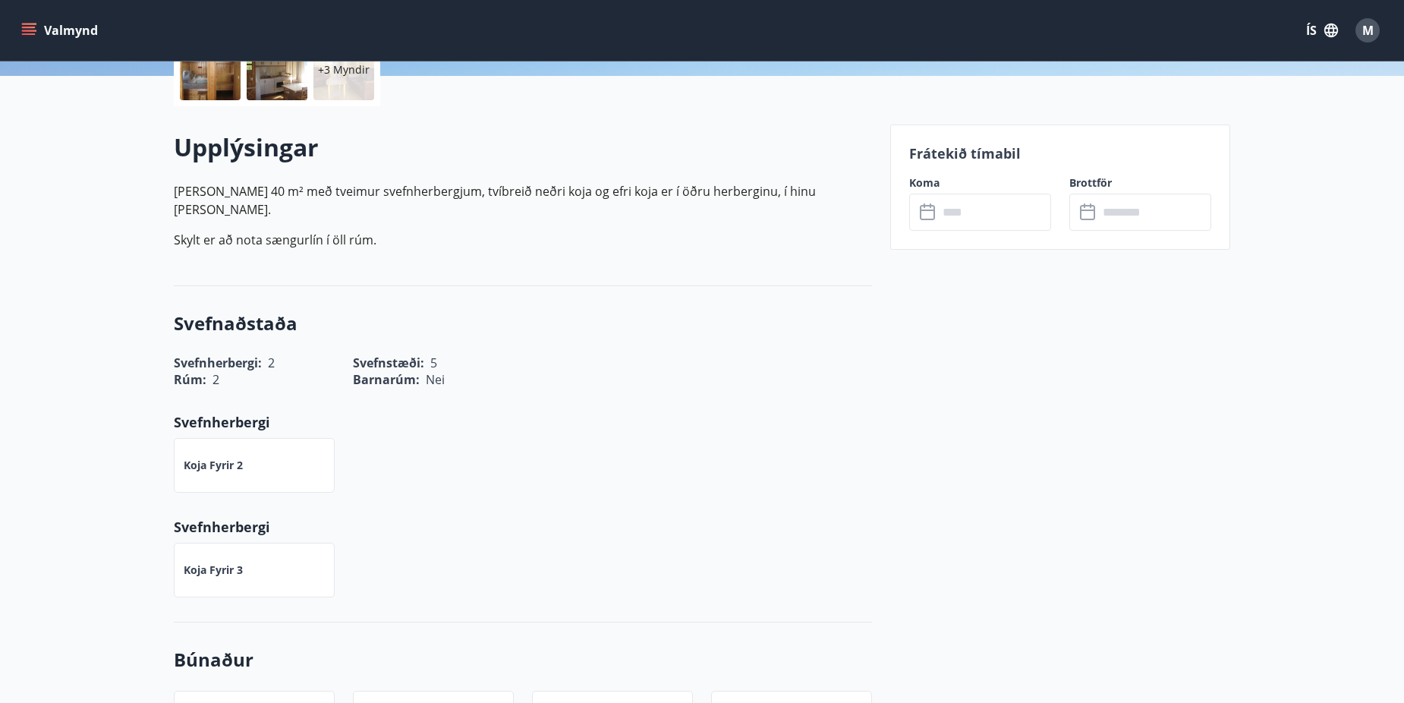
click at [1007, 206] on input "text" at bounding box center [994, 212] width 113 height 37
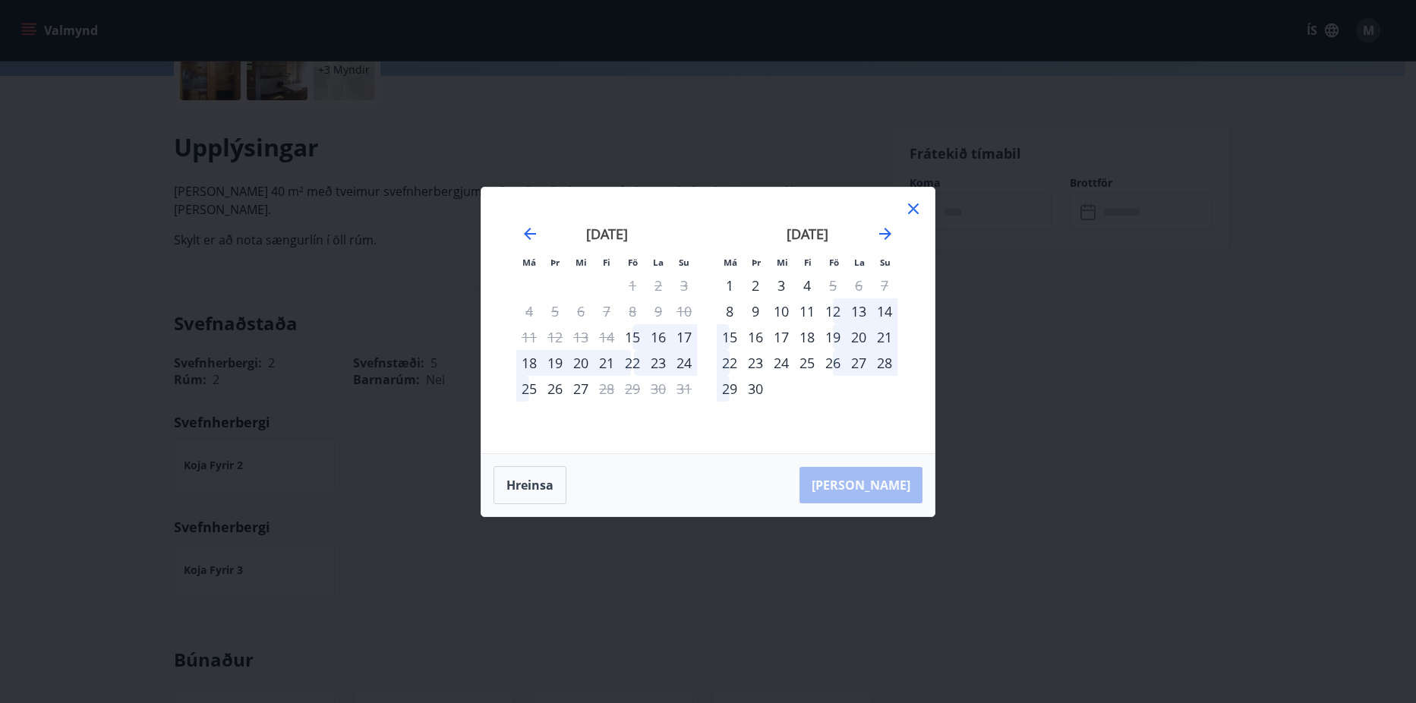
click at [635, 361] on div "22" at bounding box center [632, 363] width 26 height 26
click at [689, 357] on div "24" at bounding box center [684, 363] width 26 height 26
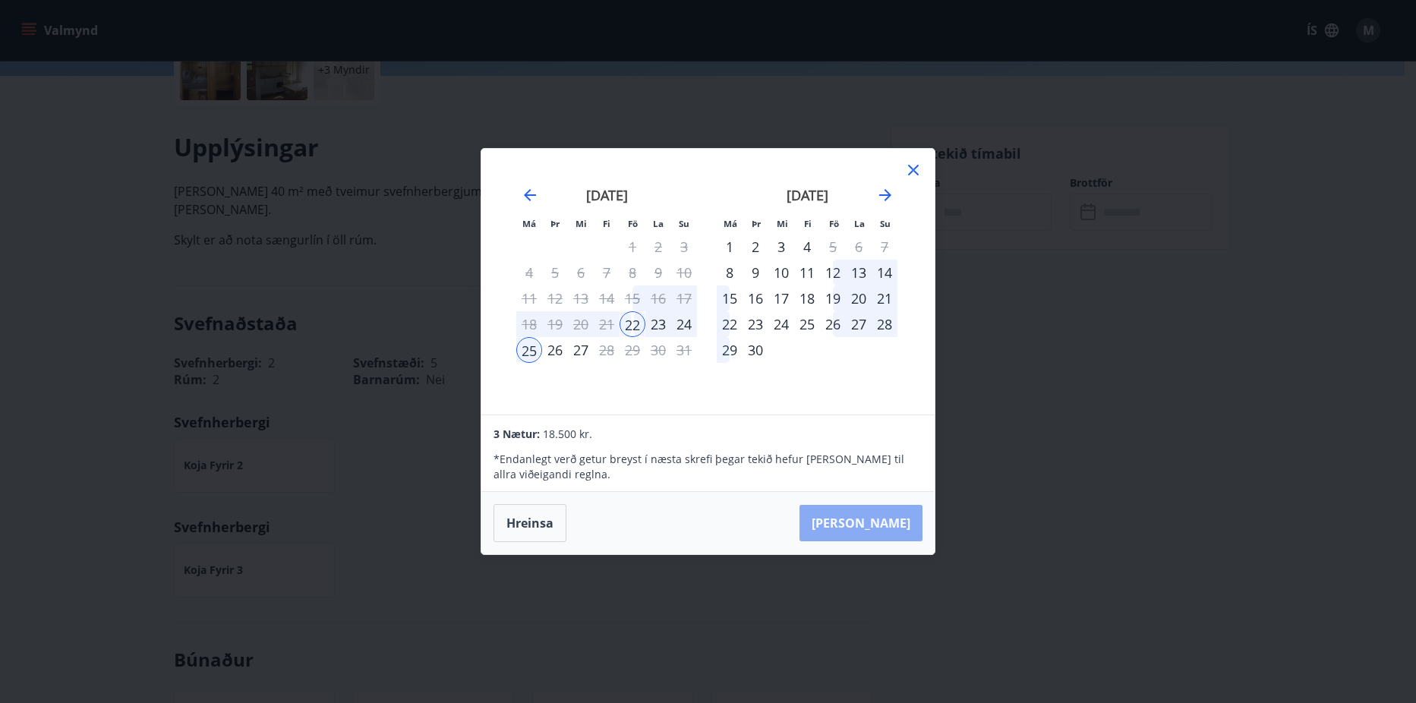
click at [918, 519] on button "[PERSON_NAME]" at bounding box center [860, 523] width 123 height 36
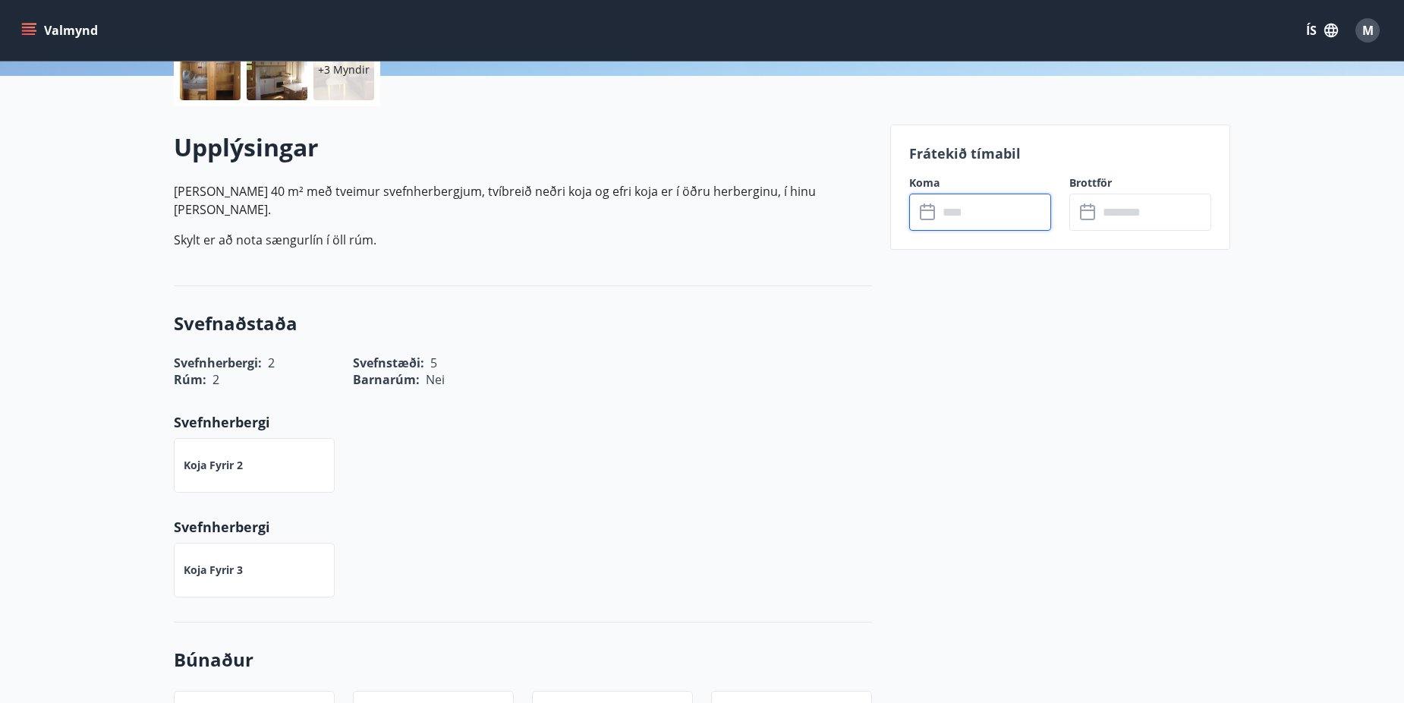
type input "******"
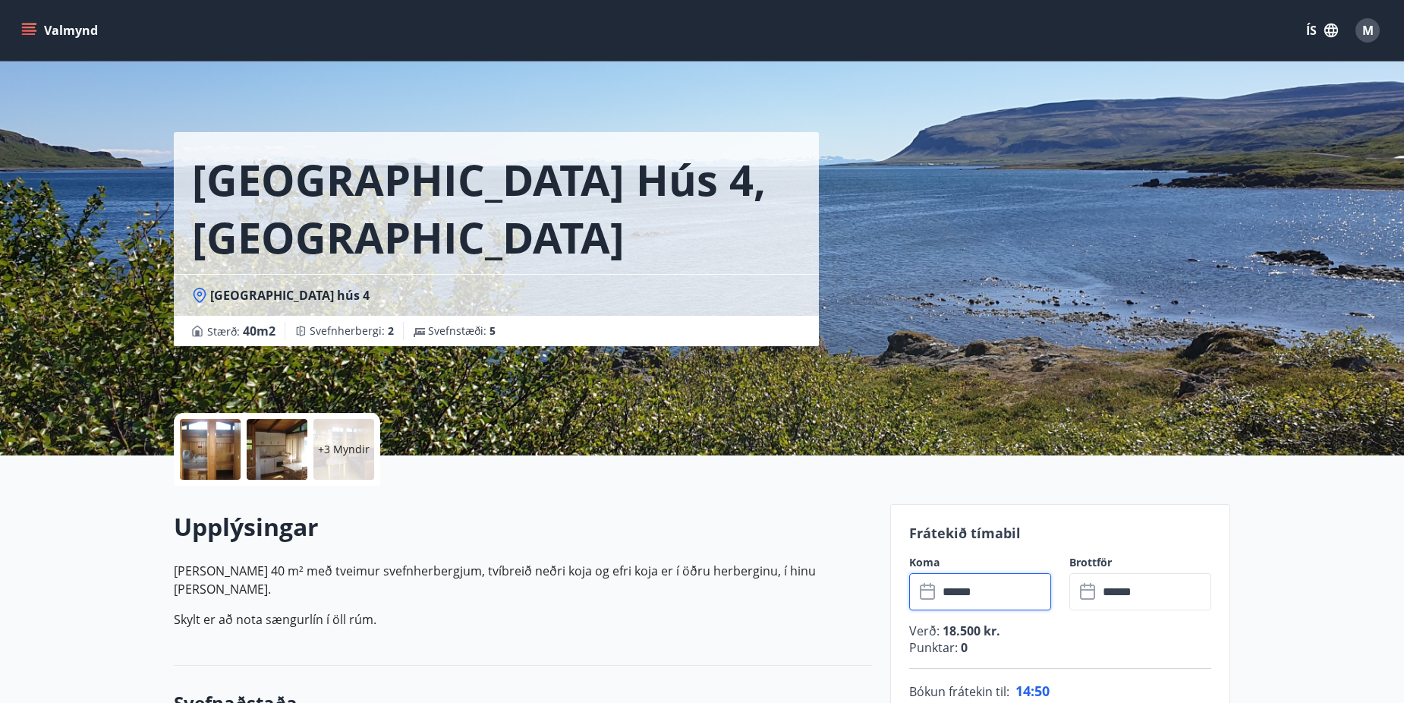
scroll to position [127, 0]
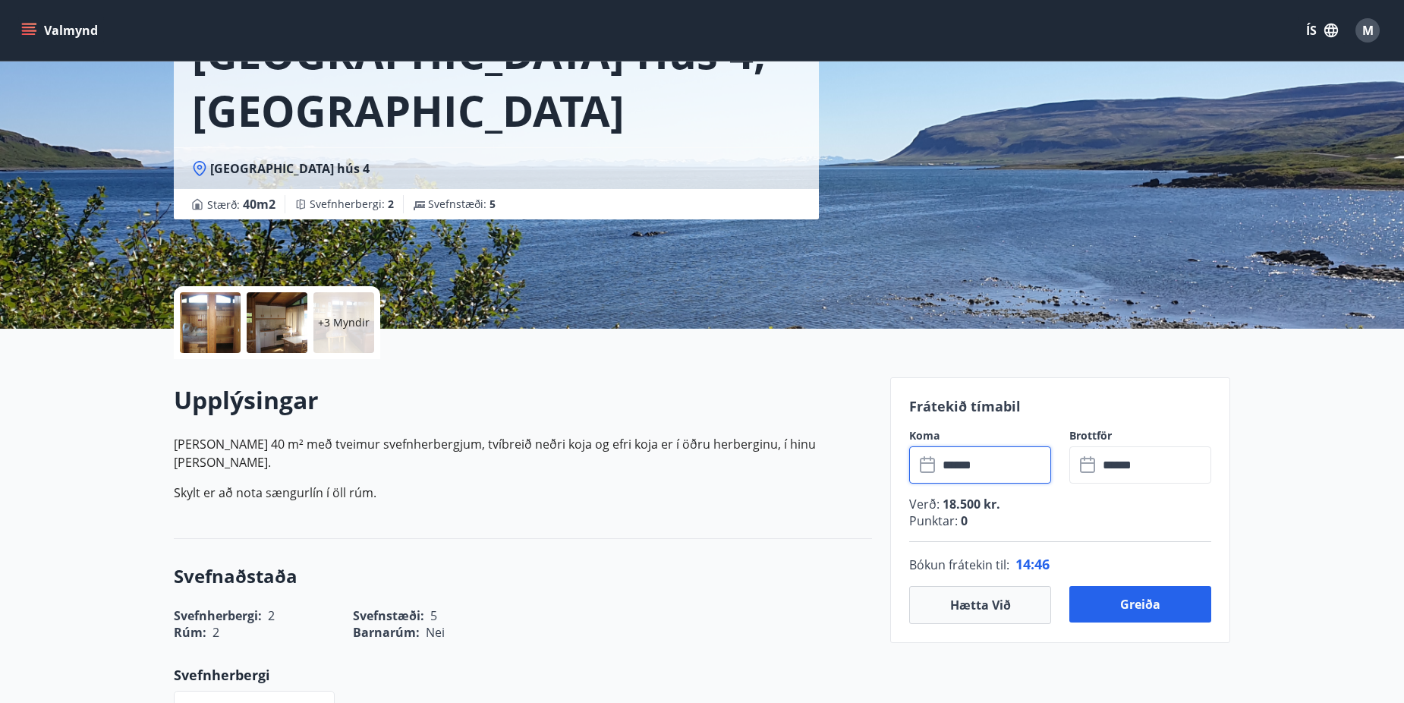
click at [279, 169] on span "[GEOGRAPHIC_DATA] hús 4" at bounding box center [289, 168] width 159 height 17
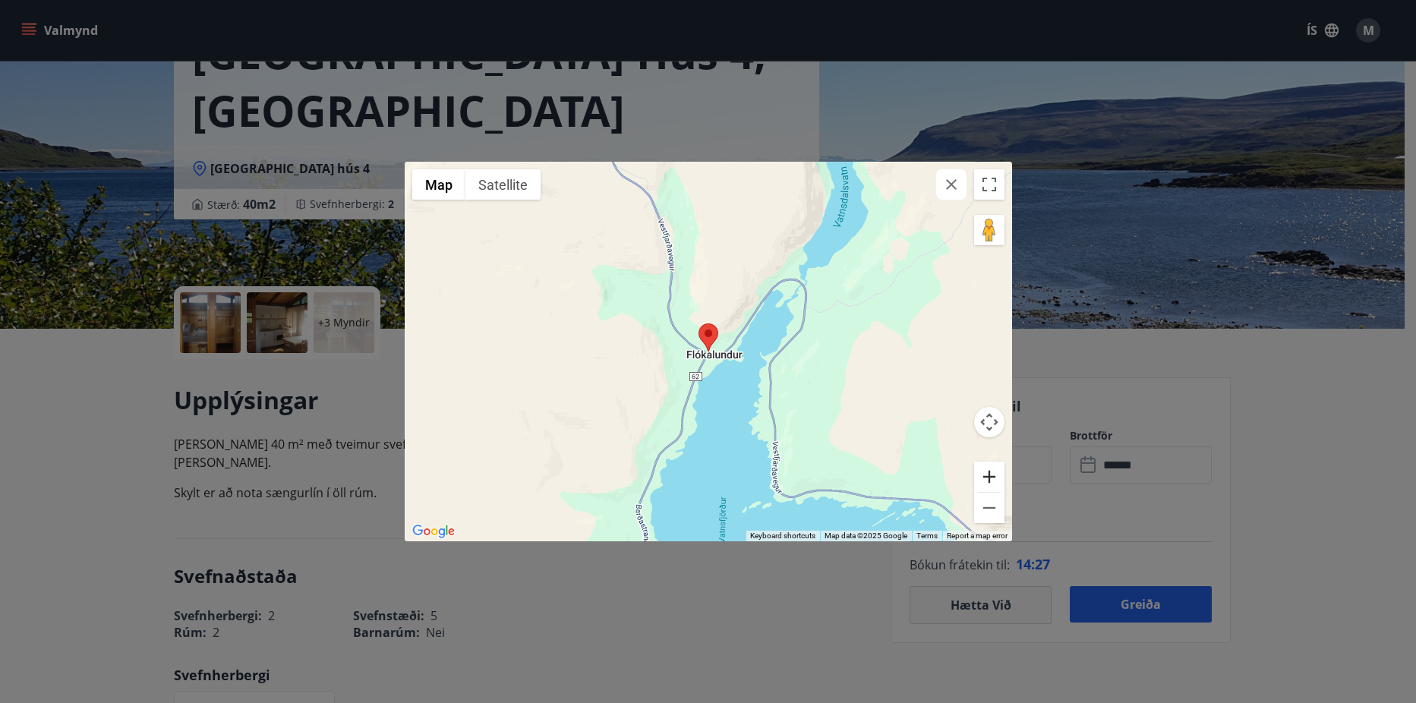
click at [999, 478] on button "Zoom in" at bounding box center [989, 477] width 30 height 30
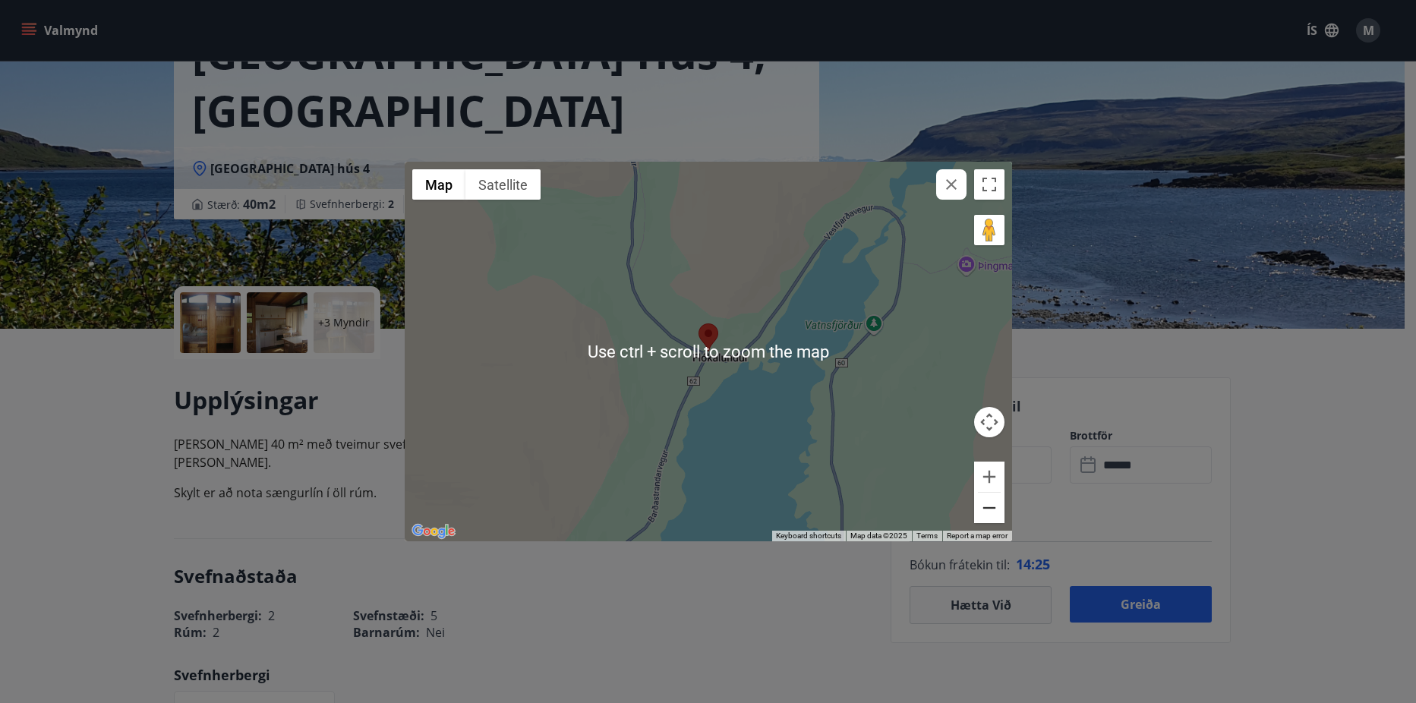
click at [986, 506] on button "Zoom out" at bounding box center [989, 508] width 30 height 30
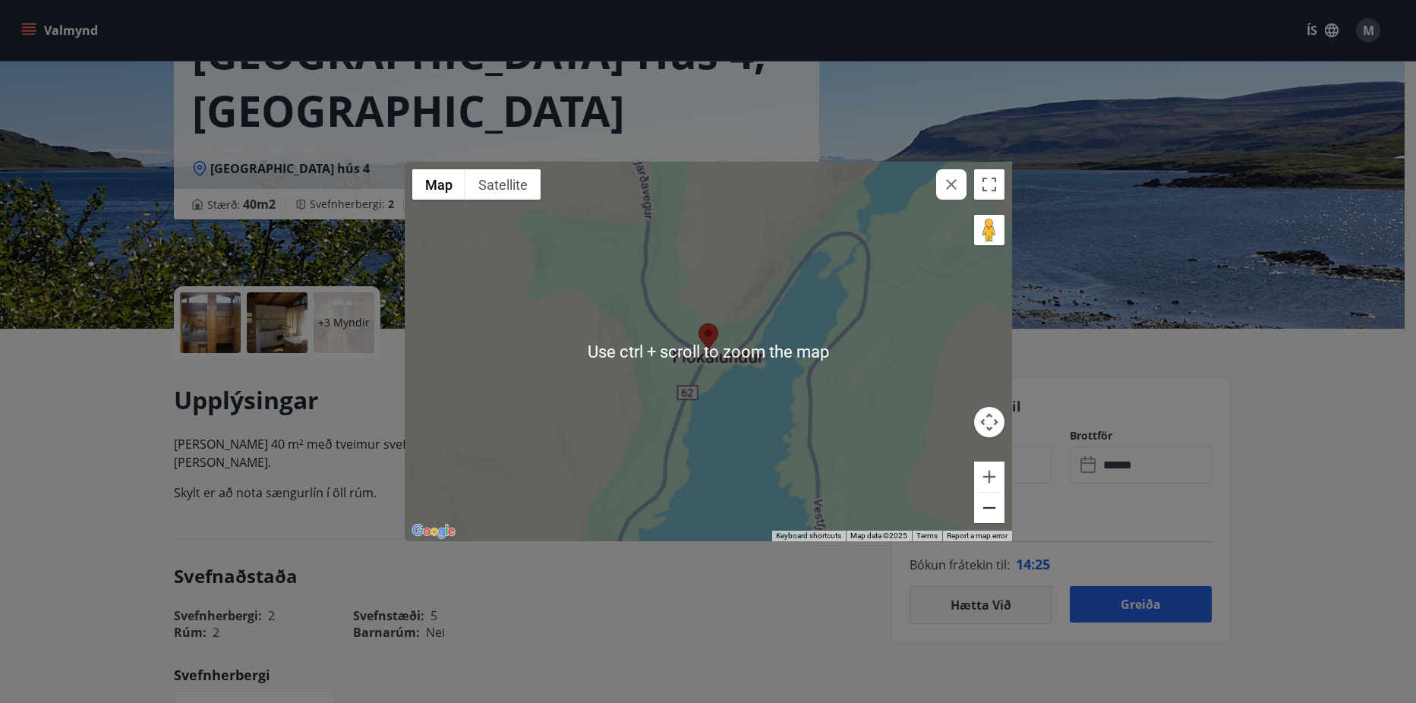
click at [986, 506] on button "Zoom out" at bounding box center [989, 508] width 30 height 30
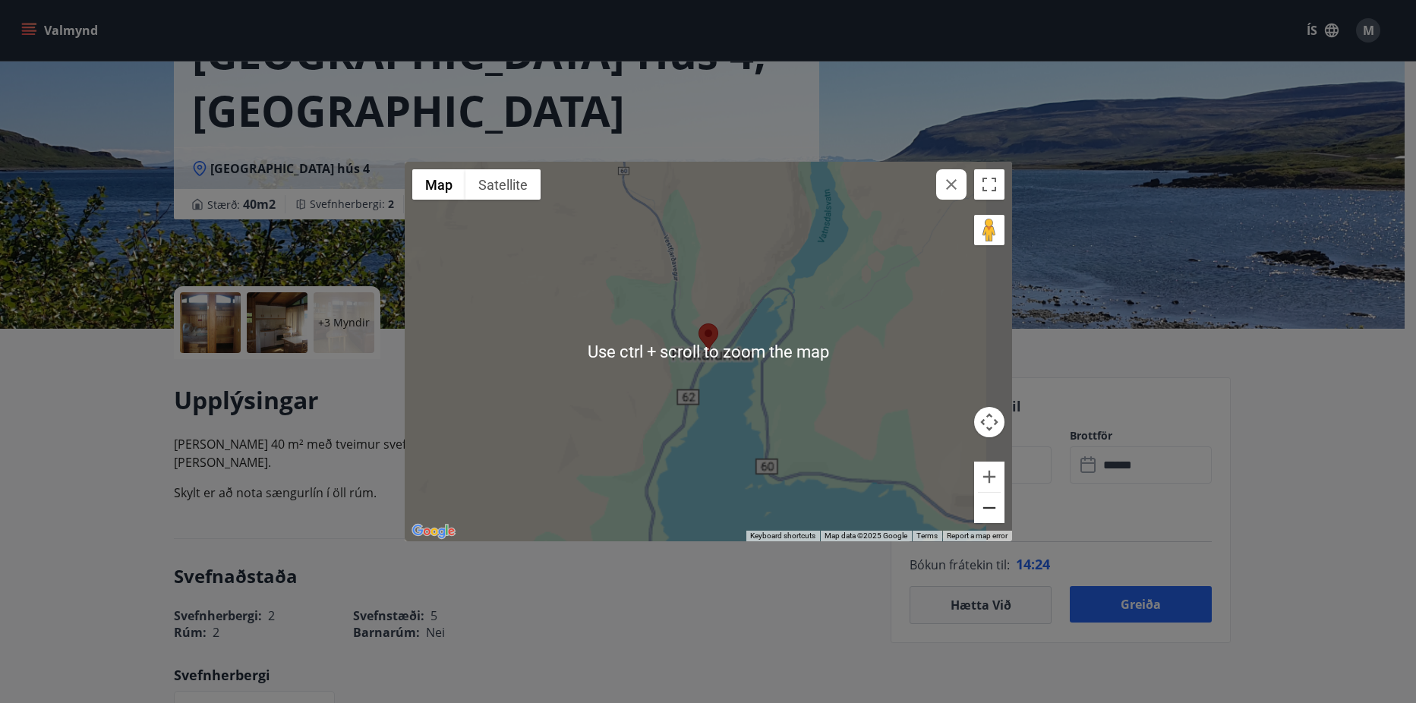
click at [986, 506] on button "Zoom out" at bounding box center [989, 508] width 30 height 30
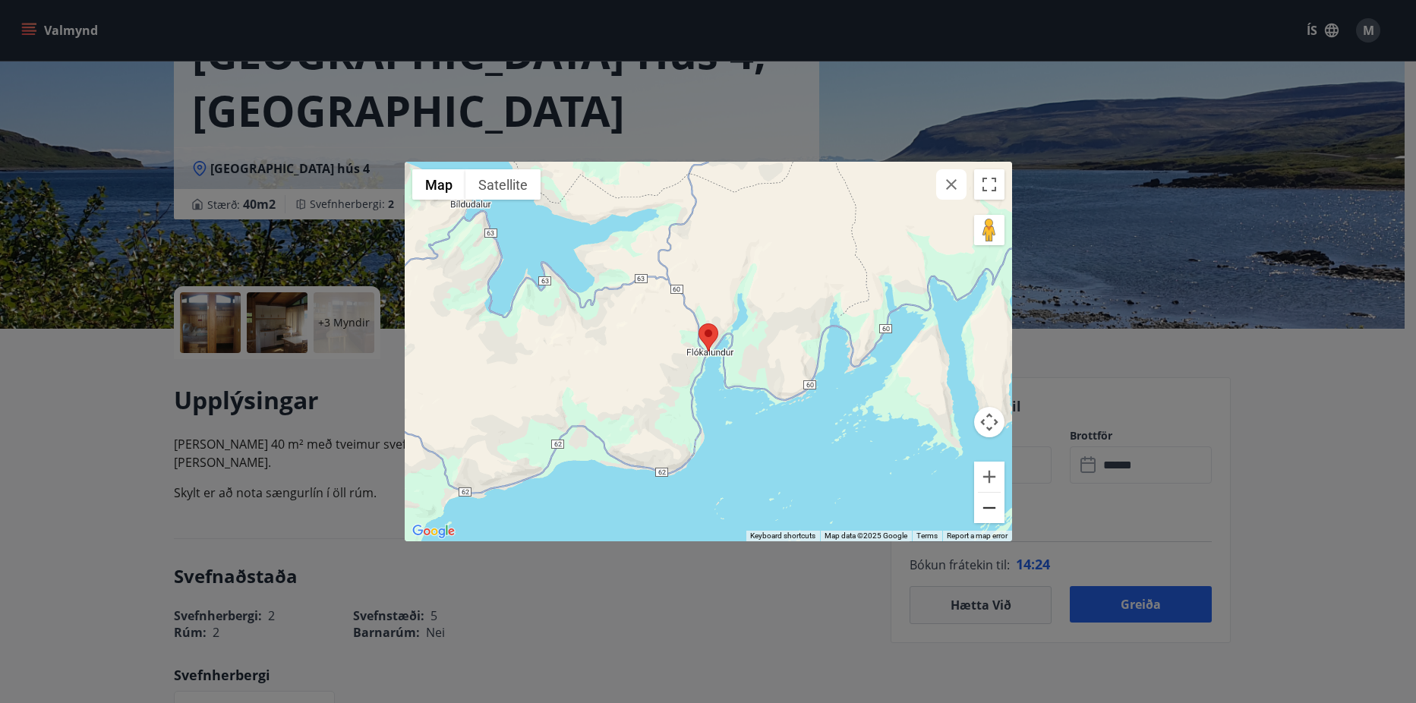
click at [986, 506] on button "Zoom out" at bounding box center [989, 508] width 30 height 30
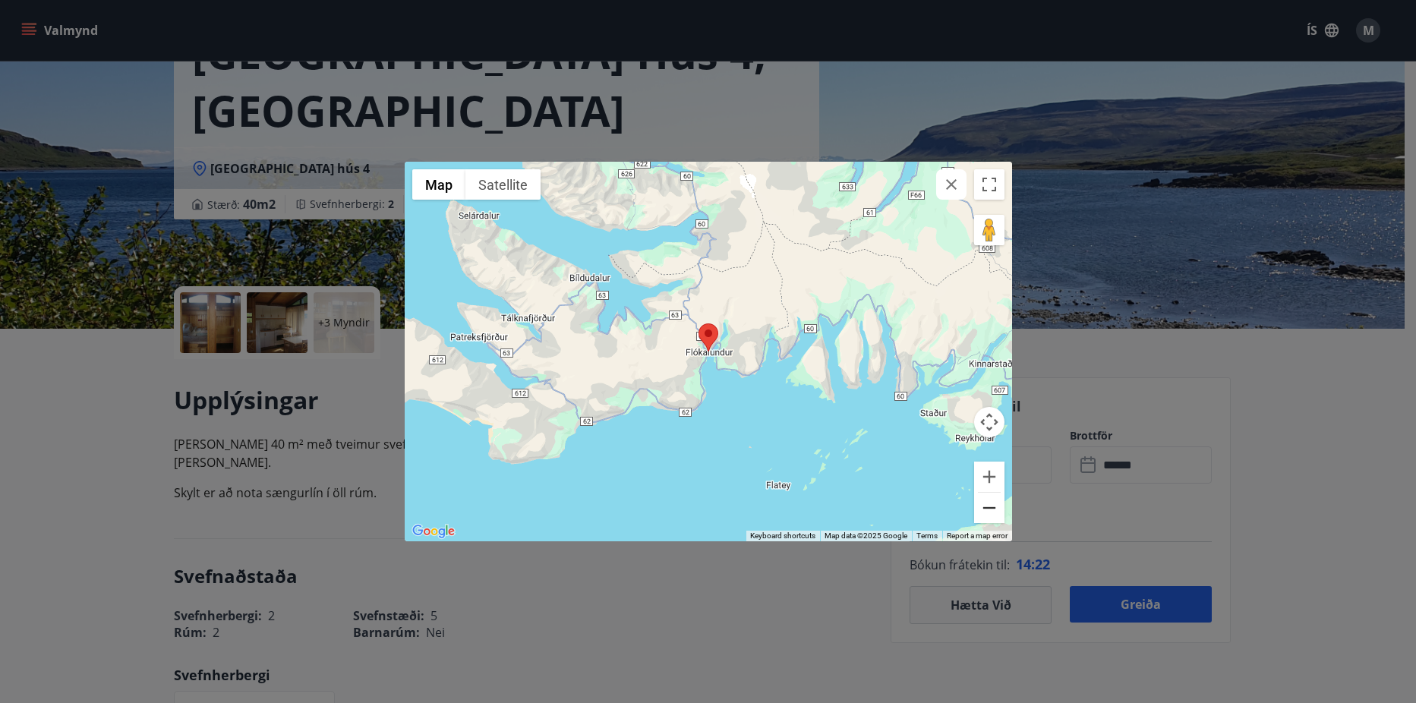
click at [986, 506] on button "Zoom out" at bounding box center [989, 508] width 30 height 30
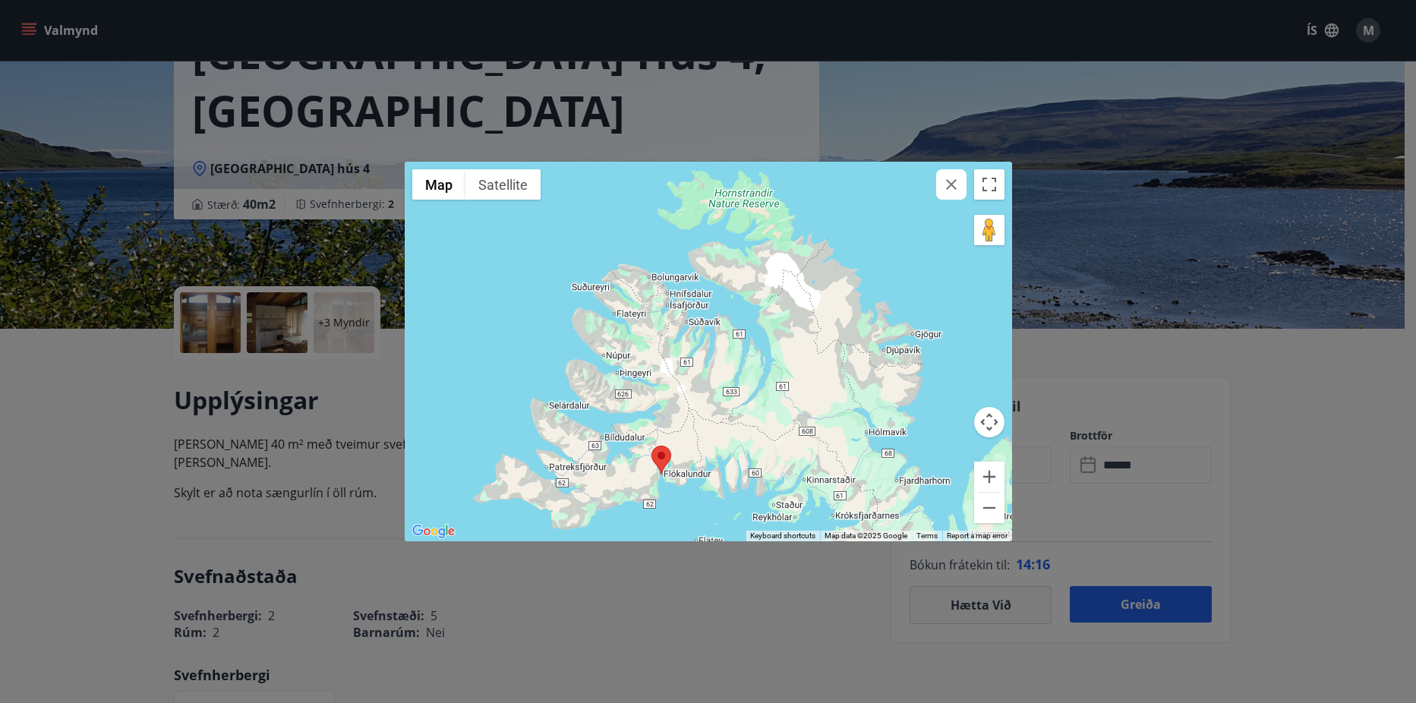
drag, startPoint x: 789, startPoint y: 298, endPoint x: 742, endPoint y: 423, distance: 133.1
click at [742, 423] on div at bounding box center [708, 352] width 607 height 380
click at [997, 511] on button "Zoom out" at bounding box center [989, 508] width 30 height 30
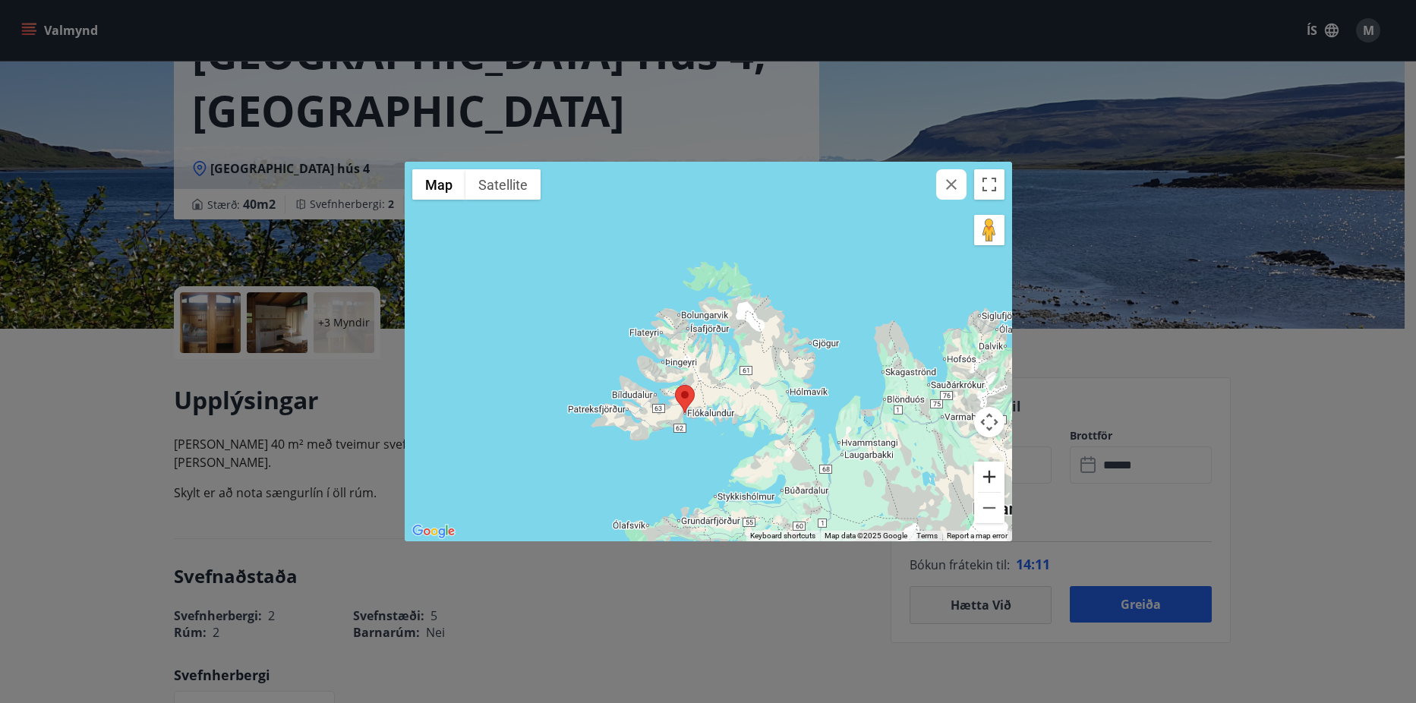
click at [997, 468] on button "Zoom in" at bounding box center [989, 477] width 30 height 30
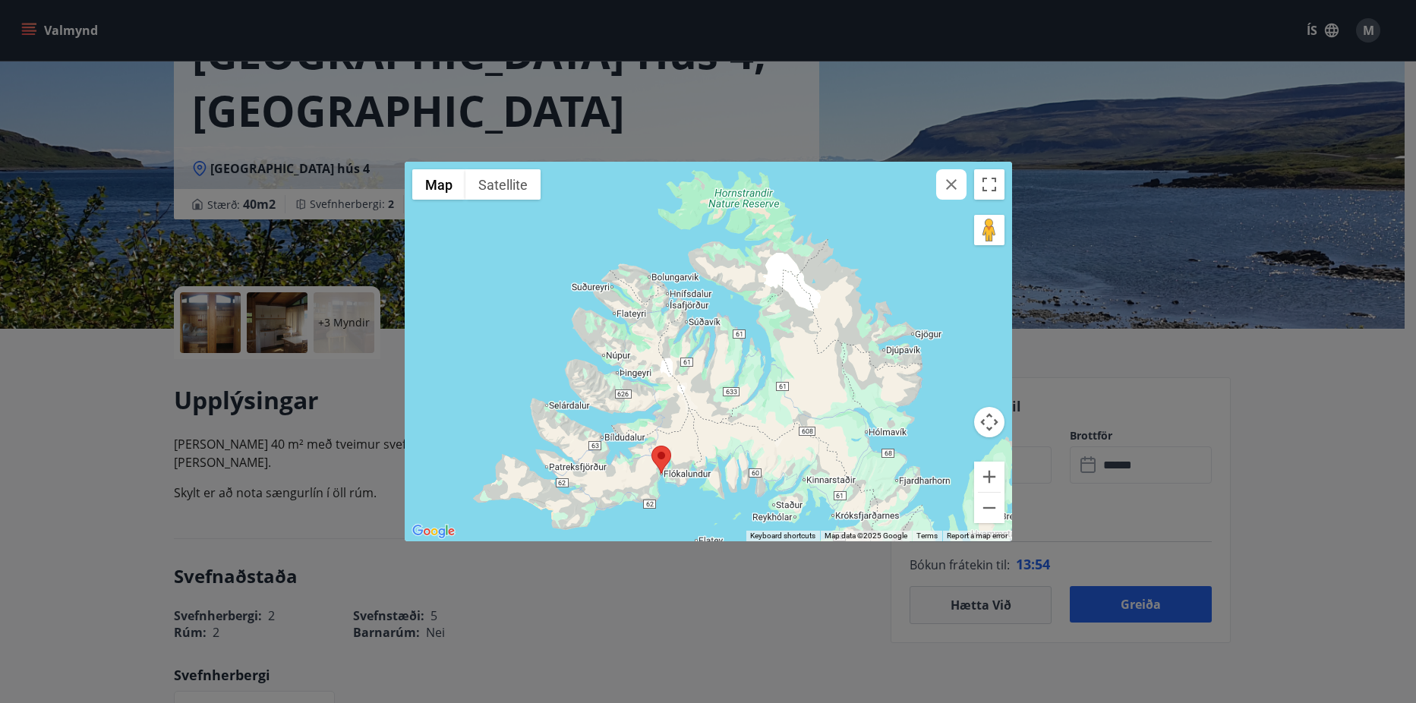
click at [951, 180] on icon "button" at bounding box center [951, 184] width 18 height 18
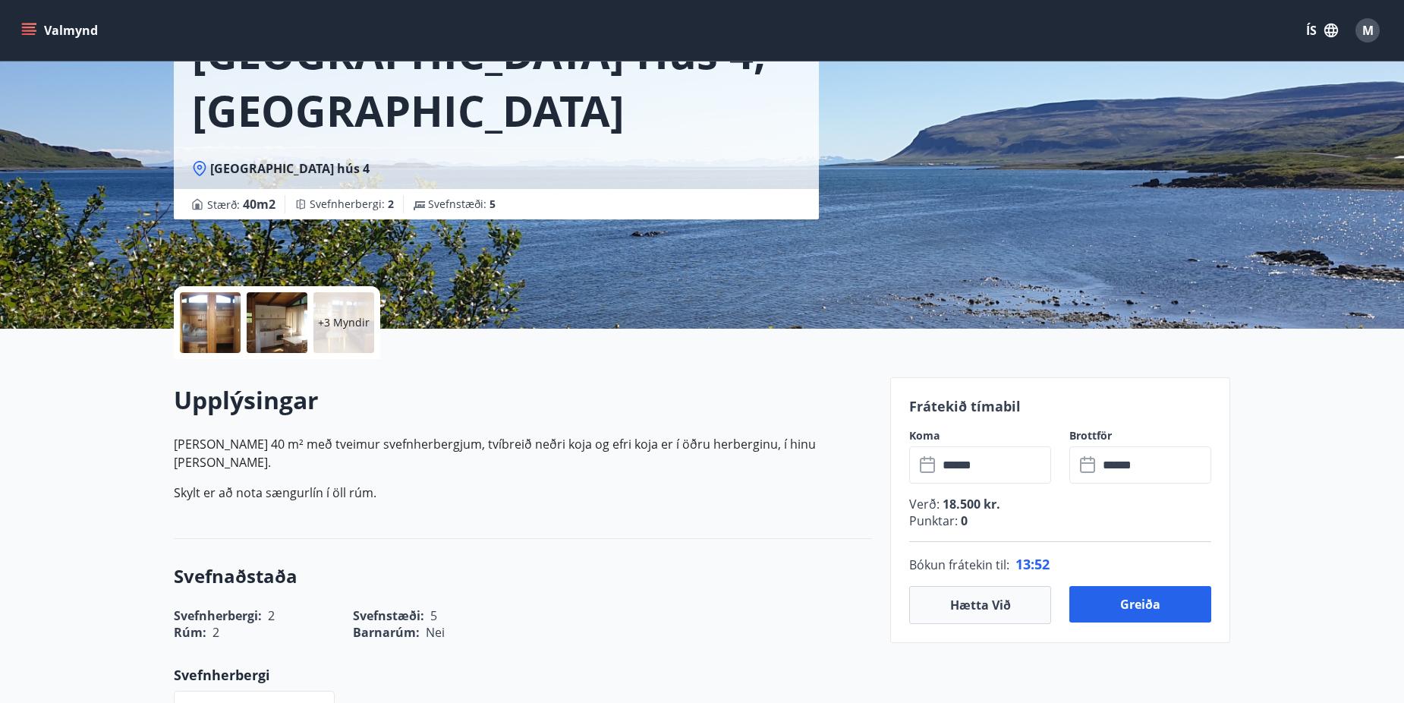
scroll to position [253, 0]
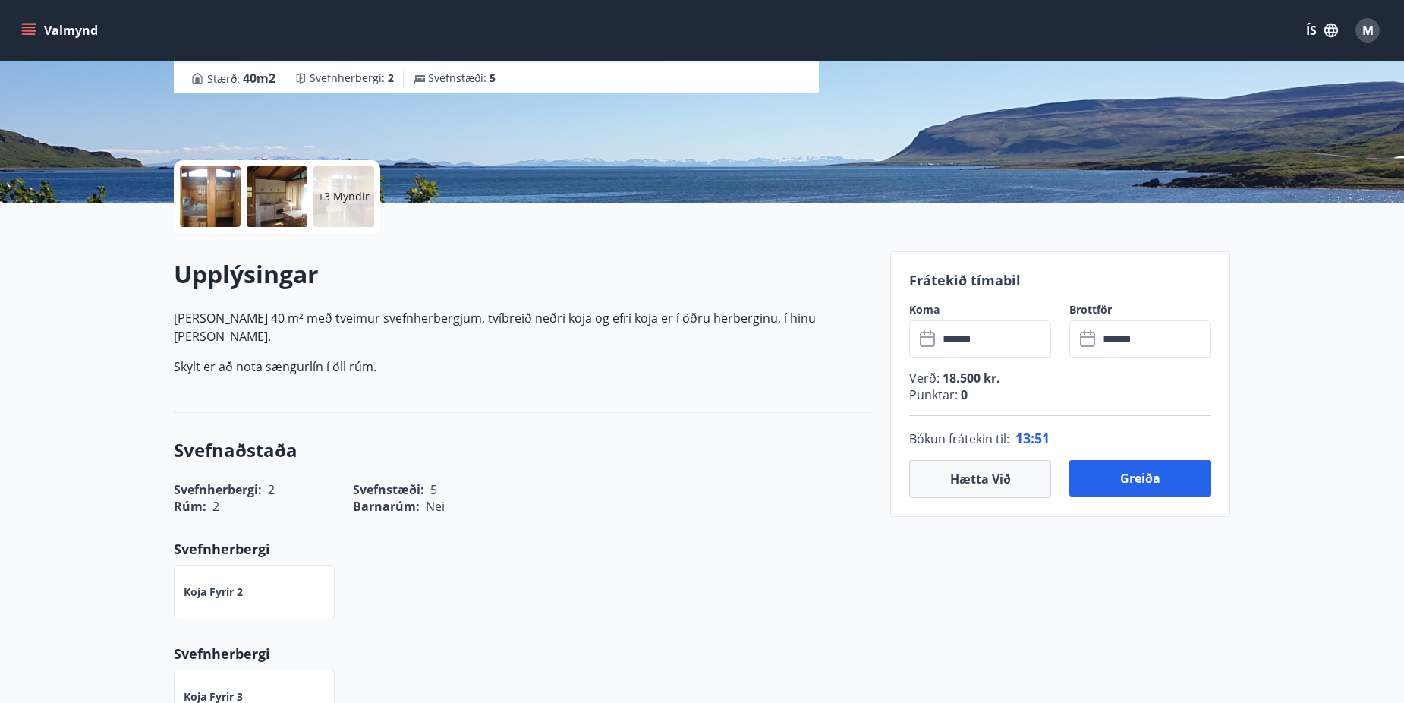
click at [1016, 344] on input "******" at bounding box center [994, 338] width 113 height 37
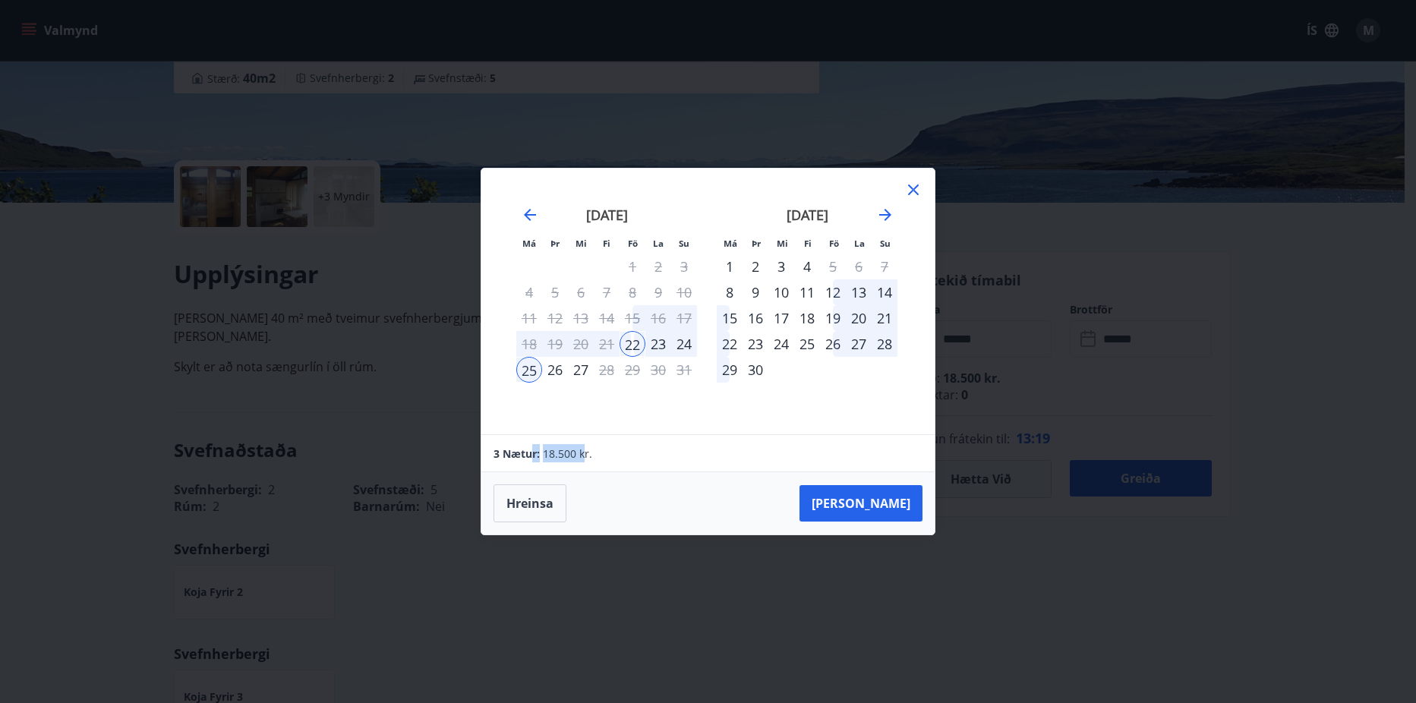
drag, startPoint x: 585, startPoint y: 450, endPoint x: 530, endPoint y: 445, distance: 54.9
click at [530, 445] on div "3 Nætur: 18.500 kr." at bounding box center [707, 453] width 428 height 18
click at [697, 439] on div "3 Nætur: 18.500 kr." at bounding box center [707, 453] width 452 height 37
click at [625, 501] on div "[PERSON_NAME]" at bounding box center [707, 503] width 453 height 62
click at [878, 512] on button "[PERSON_NAME]" at bounding box center [860, 503] width 123 height 36
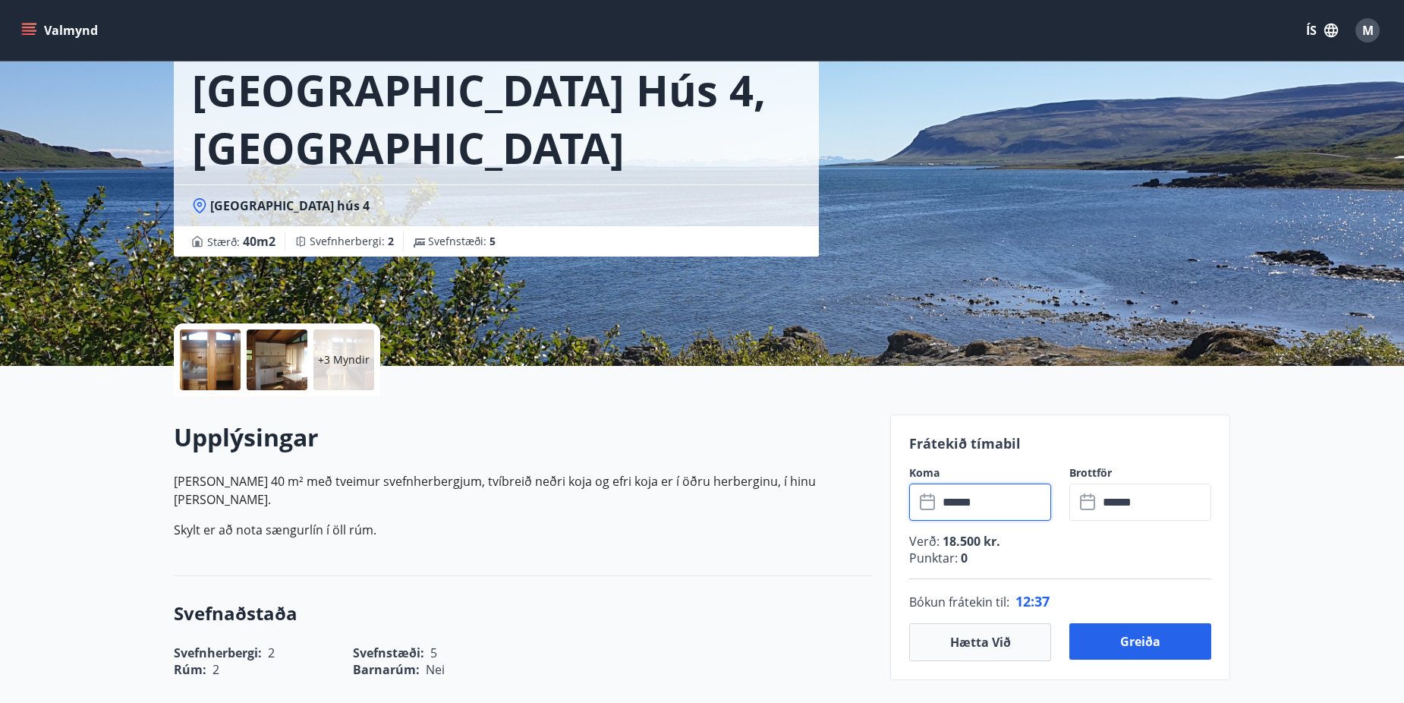
scroll to position [127, 0]
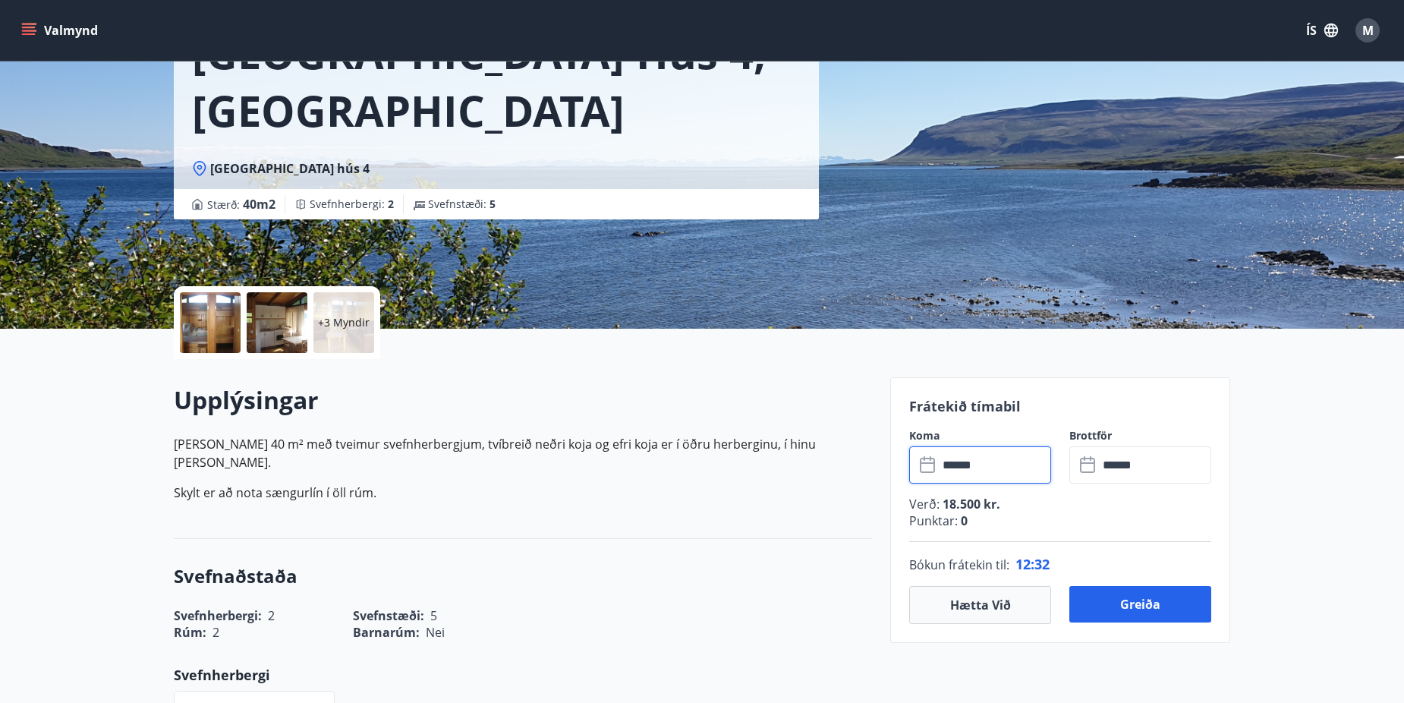
click at [969, 457] on input "******" at bounding box center [994, 464] width 113 height 37
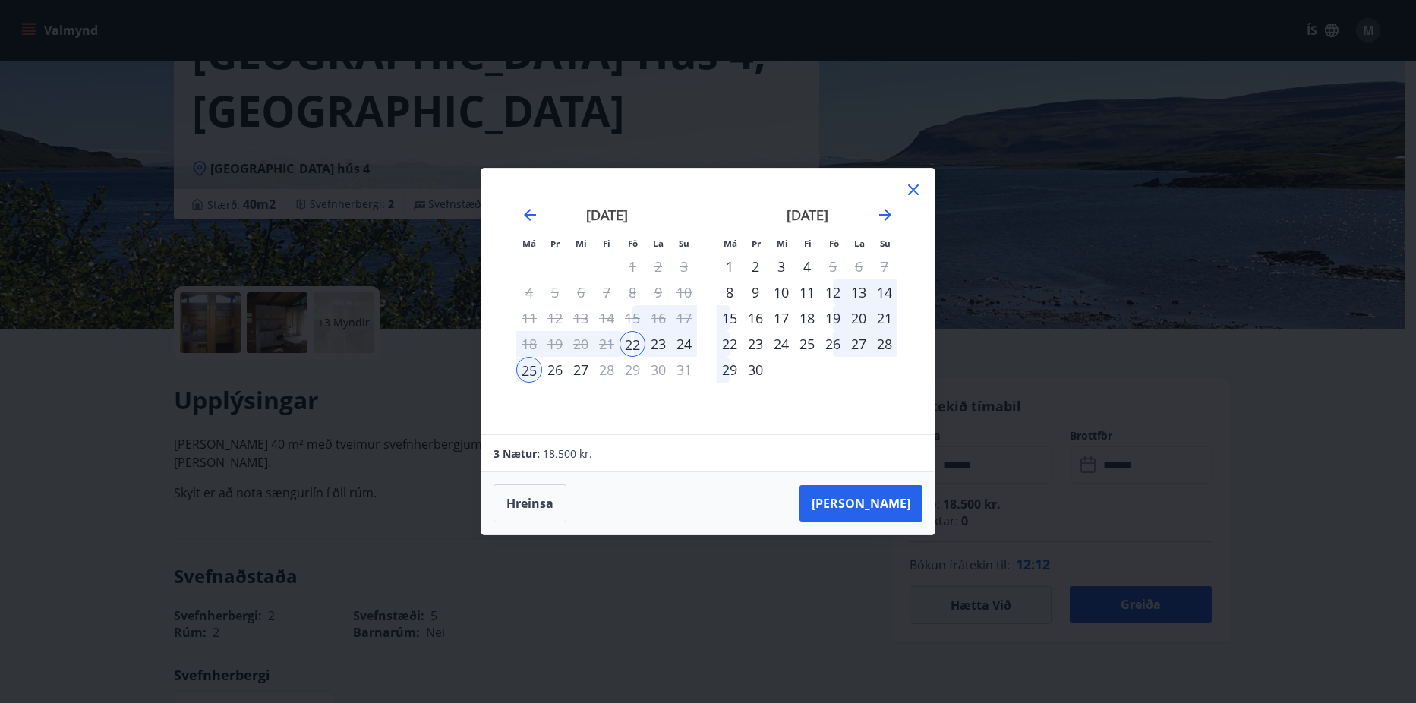
click at [689, 348] on div "24" at bounding box center [684, 344] width 26 height 26
click at [687, 344] on div "24" at bounding box center [684, 344] width 26 height 26
click at [527, 371] on div "25" at bounding box center [529, 370] width 26 height 26
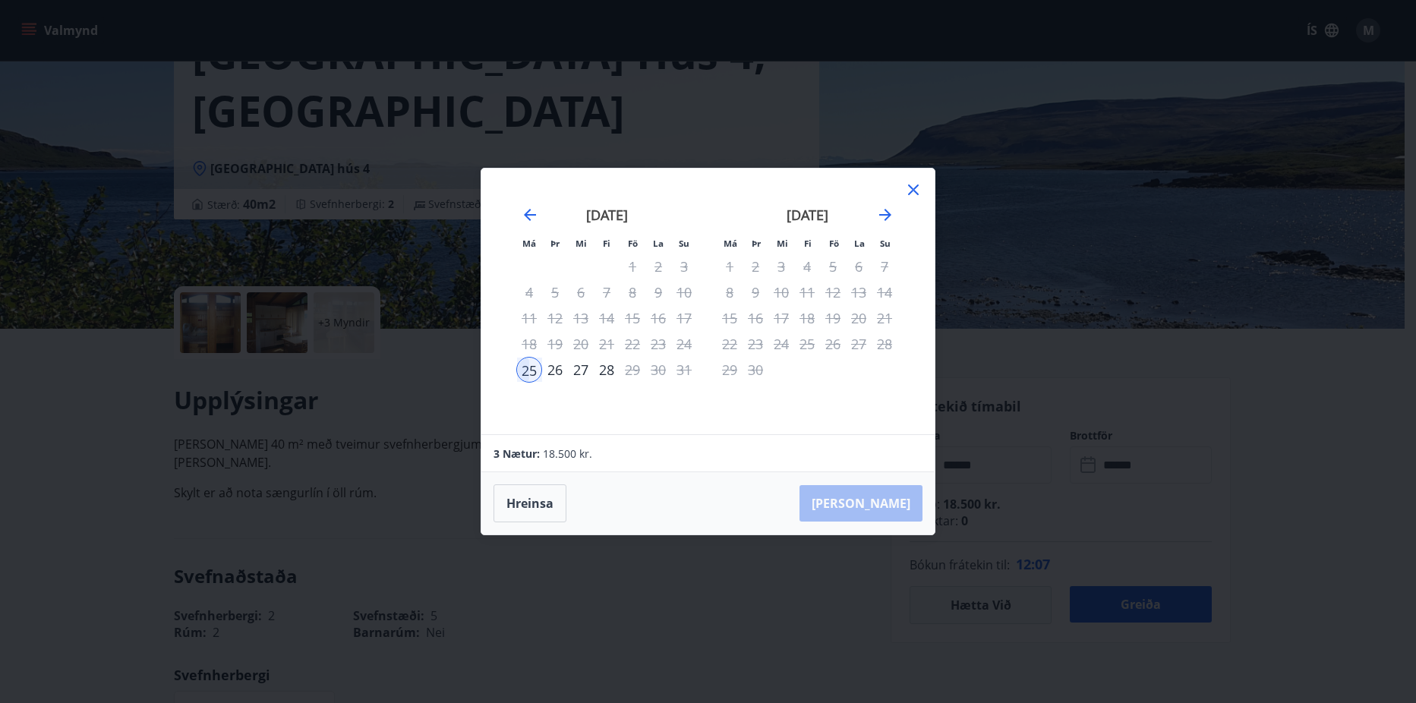
click at [631, 337] on div "22" at bounding box center [632, 344] width 26 height 26
drag, startPoint x: 623, startPoint y: 349, endPoint x: 567, endPoint y: 397, distance: 73.8
click at [607, 365] on tbody "1 2 3 4 5 6 7 8 9 10 11 12 13 14 15 16 17 18 19 20 21 22 23 24 25 26 27 28 29 3…" at bounding box center [606, 318] width 181 height 129
click at [907, 184] on icon at bounding box center [913, 190] width 18 height 18
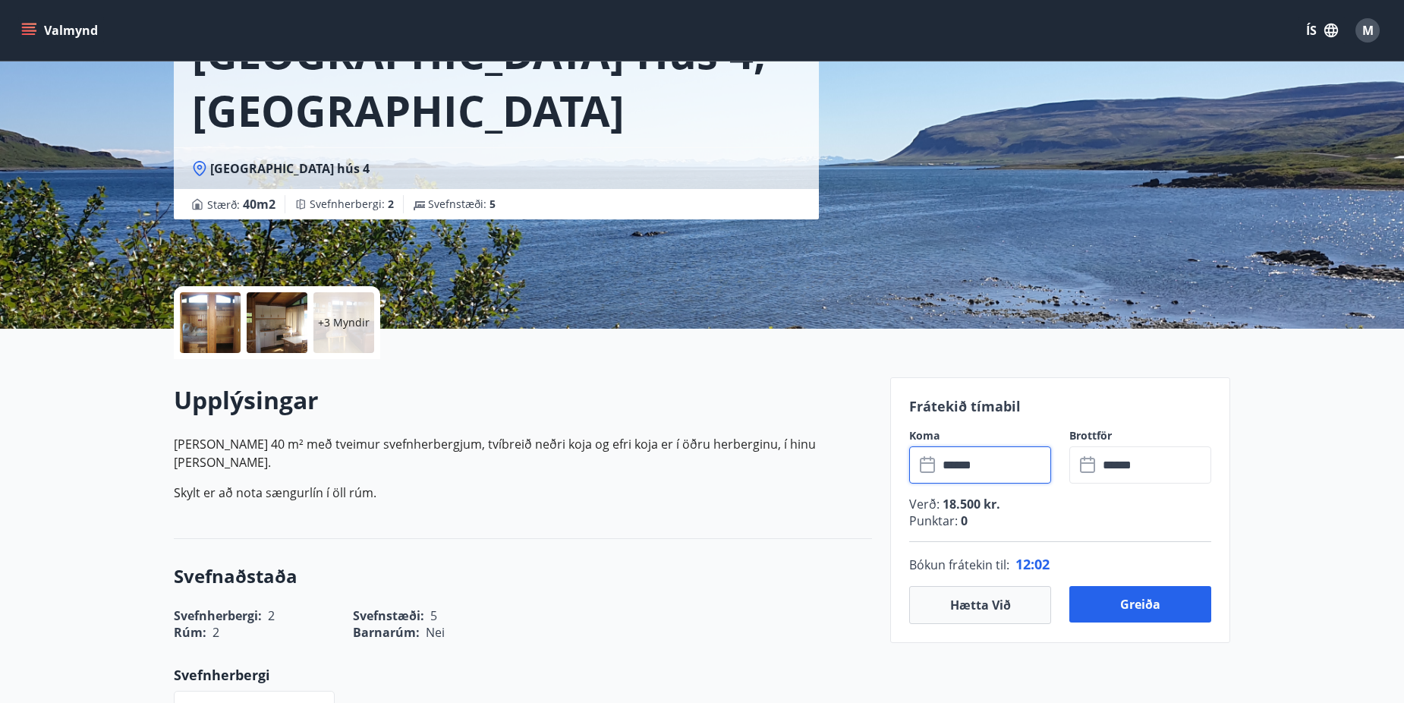
click at [970, 467] on input "******" at bounding box center [994, 464] width 113 height 37
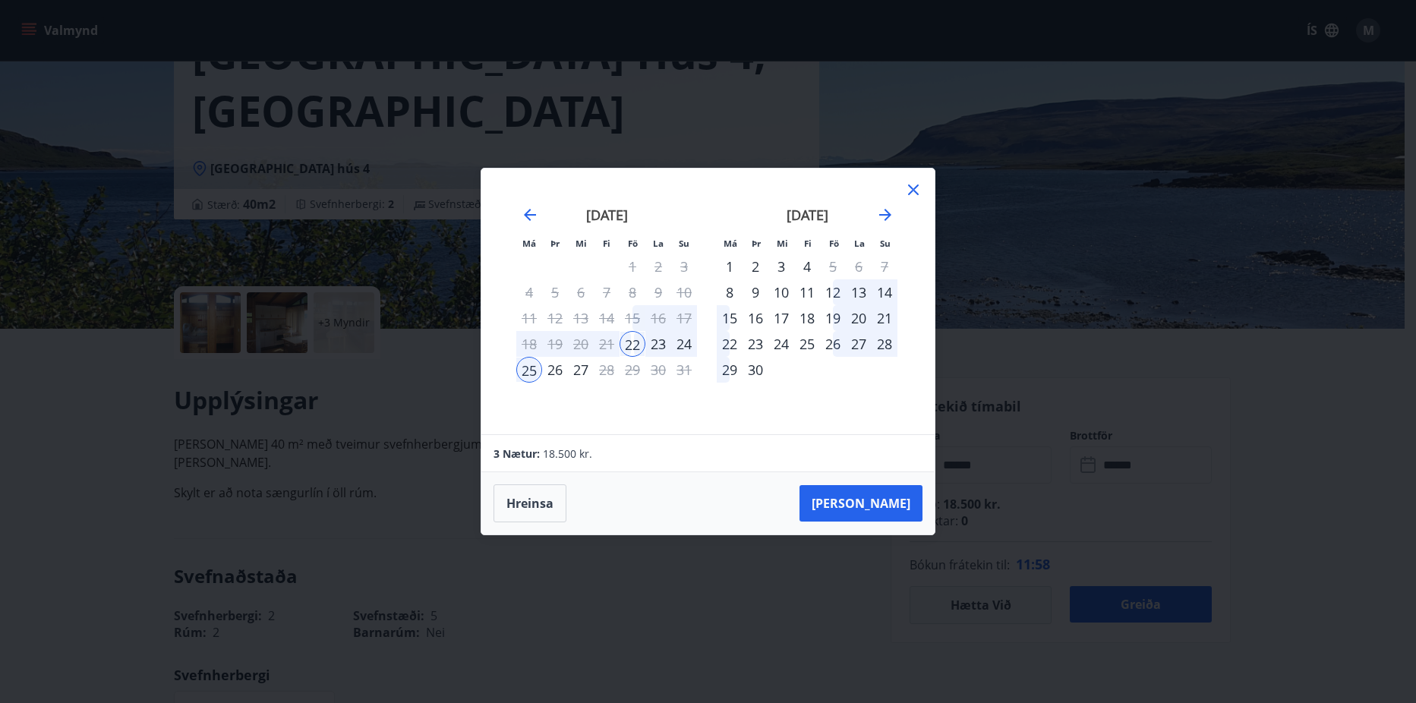
click at [631, 349] on div "22" at bounding box center [632, 344] width 26 height 26
click at [529, 369] on div "25" at bounding box center [529, 370] width 26 height 26
click at [692, 345] on div "24" at bounding box center [684, 344] width 26 height 26
click at [921, 178] on div "Má Þr Mi Fi Fö La Su Má Þr Mi Fi Fö La Su [DATE] 1 2 3 4 5 6 7 8 9 10 11 12 13 …" at bounding box center [707, 302] width 453 height 266
click at [920, 185] on icon at bounding box center [913, 190] width 18 height 18
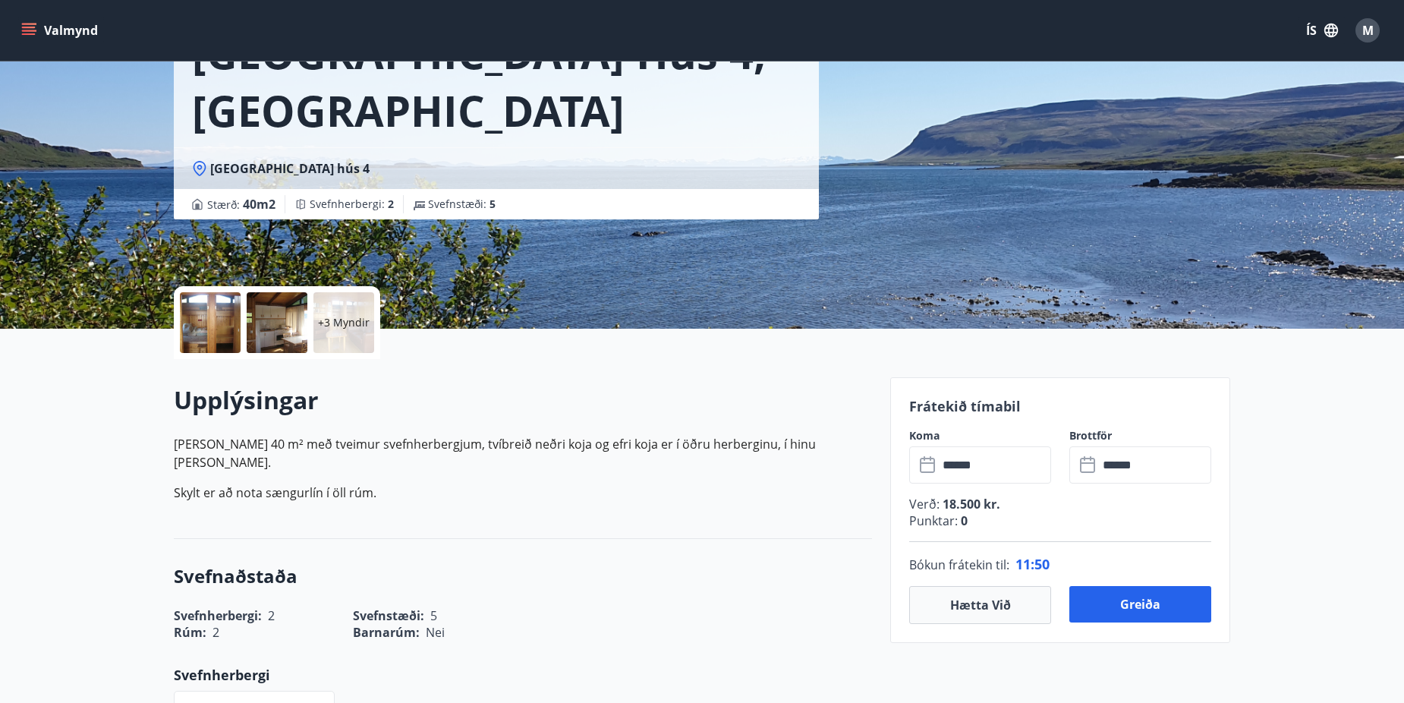
click at [1095, 471] on icon at bounding box center [1089, 465] width 18 height 18
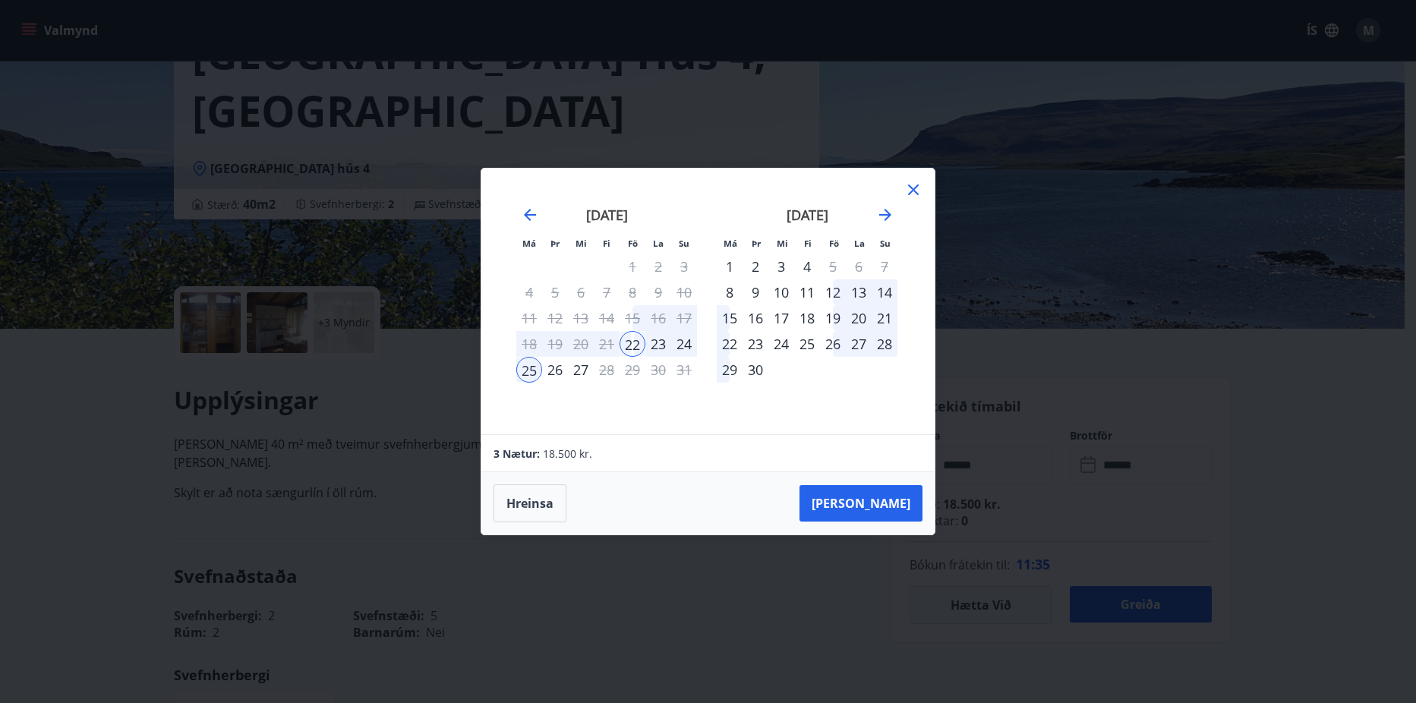
click at [910, 199] on div at bounding box center [913, 192] width 18 height 23
click at [915, 193] on icon at bounding box center [913, 190] width 18 height 18
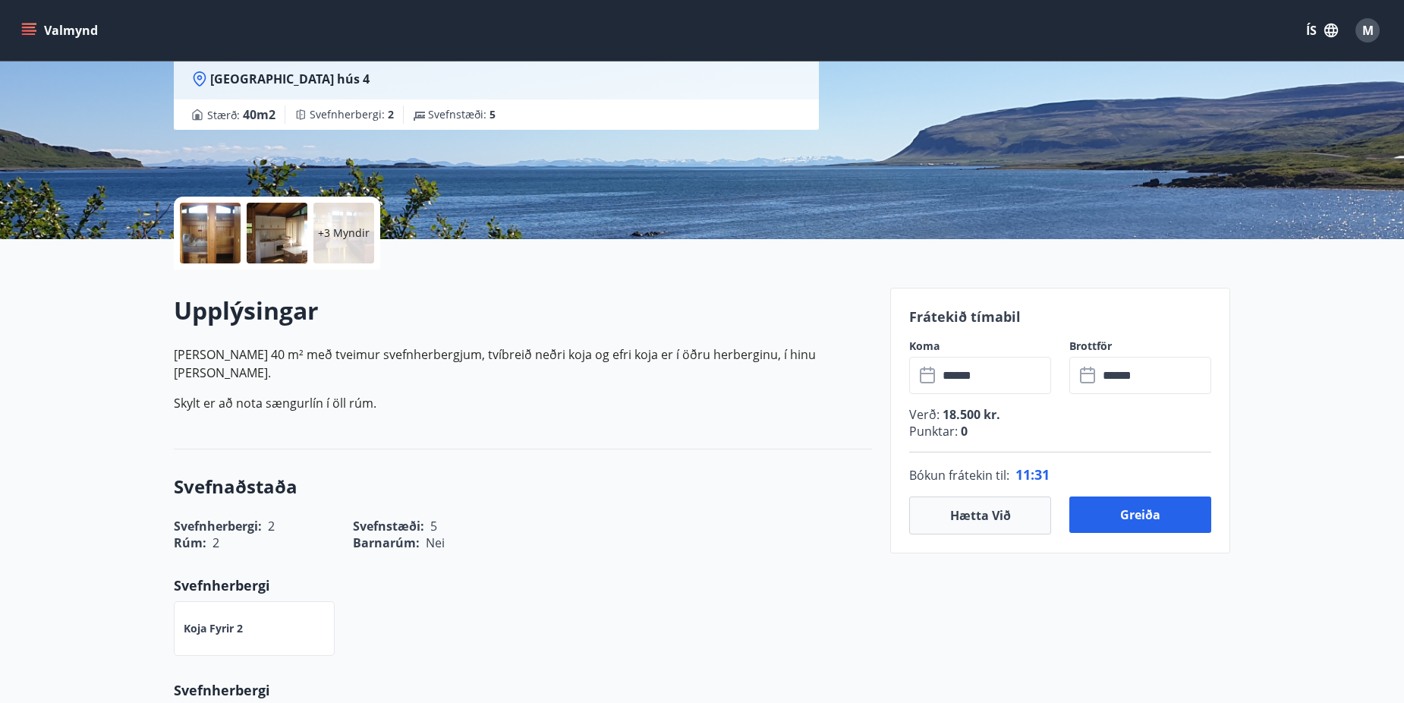
scroll to position [253, 0]
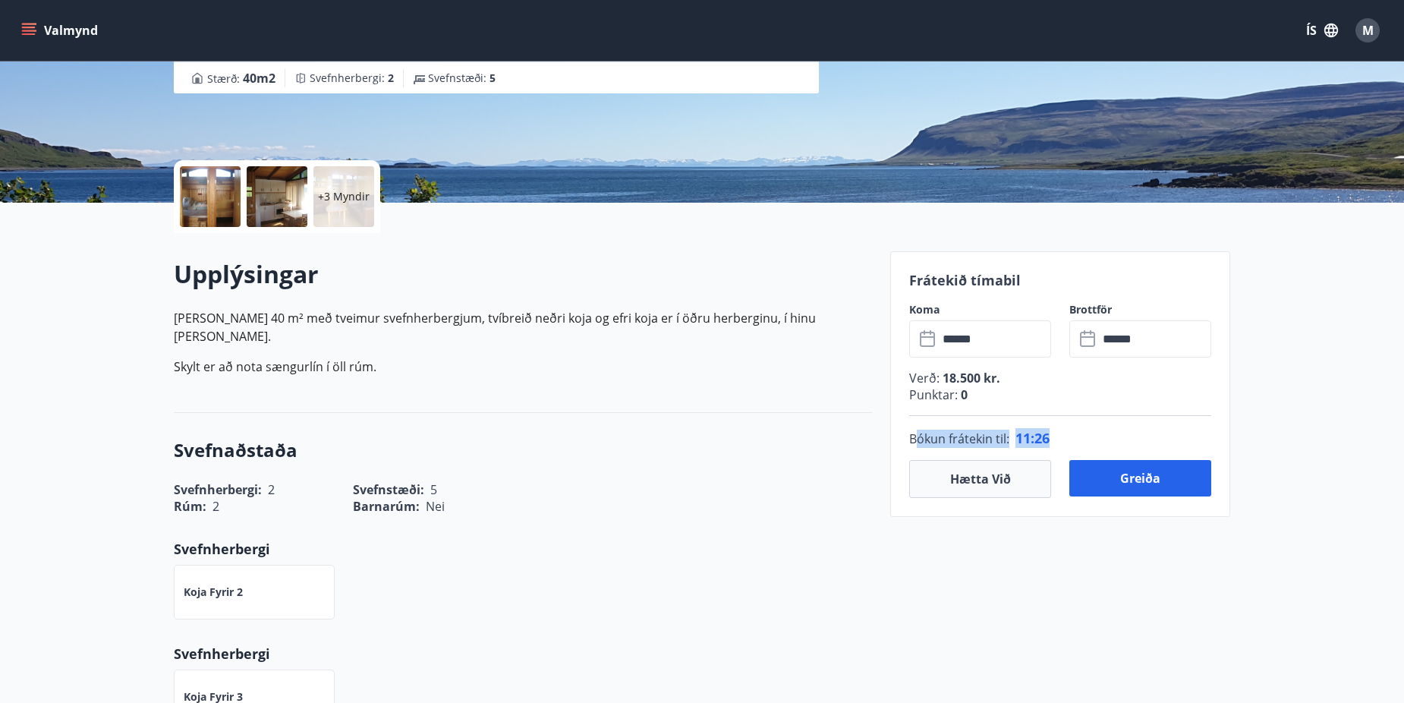
drag, startPoint x: 918, startPoint y: 440, endPoint x: 1076, endPoint y: 417, distance: 160.3
click at [1076, 417] on div "Bókun frátekin til : 11 : 26" at bounding box center [1060, 438] width 302 height 44
drag, startPoint x: 1076, startPoint y: 417, endPoint x: 926, endPoint y: 437, distance: 151.7
click at [928, 437] on span "[PERSON_NAME] frátekin til :" at bounding box center [959, 439] width 100 height 18
drag, startPoint x: 910, startPoint y: 435, endPoint x: 1016, endPoint y: 430, distance: 105.7
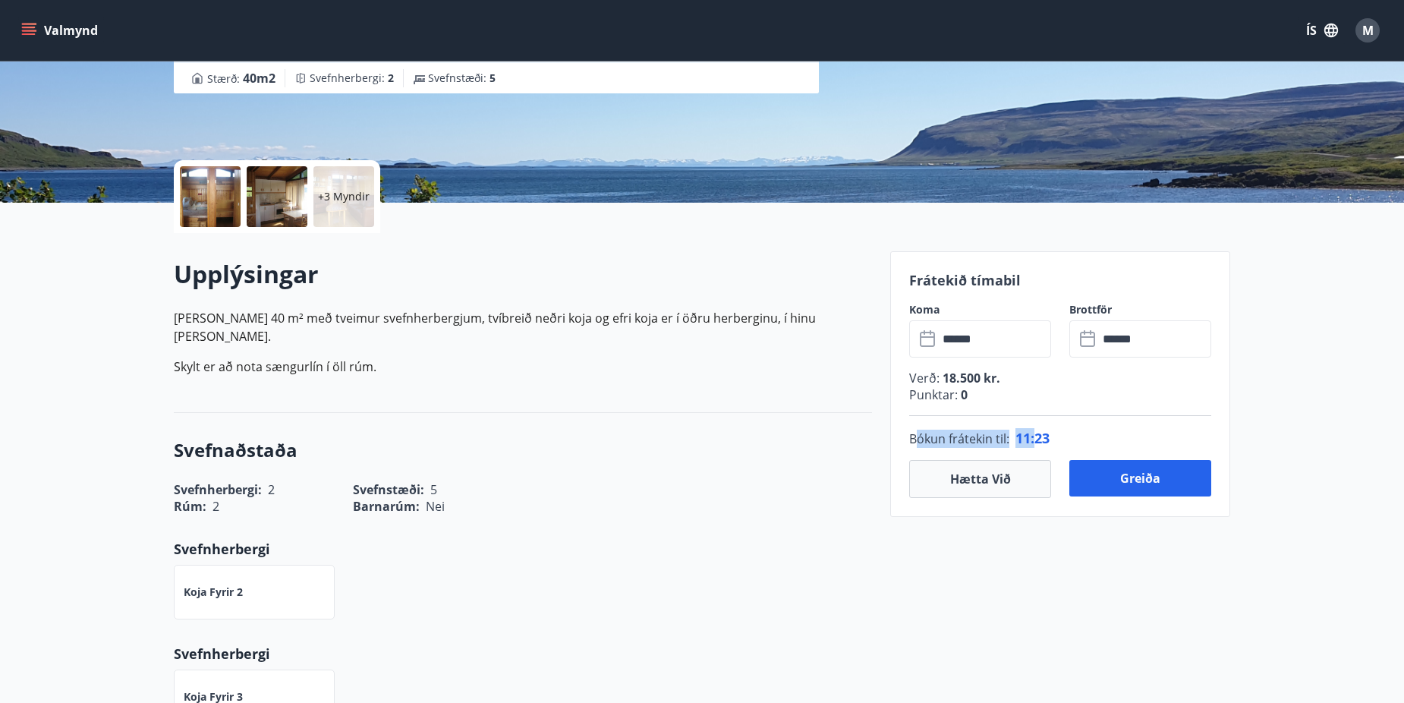
click at [1016, 430] on p "Bókun frátekin til : 11 : 23" at bounding box center [1060, 438] width 302 height 20
copy span "[PERSON_NAME] frátekin til :"
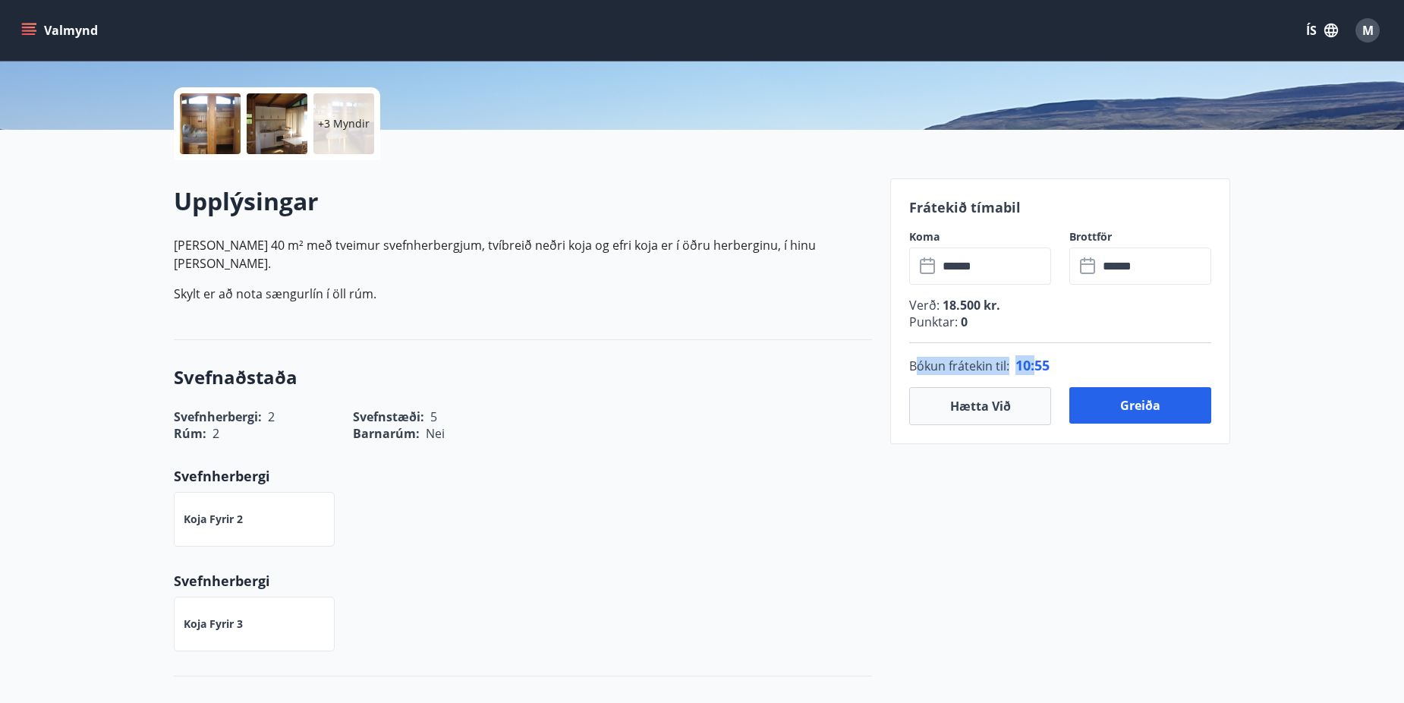
scroll to position [380, 0]
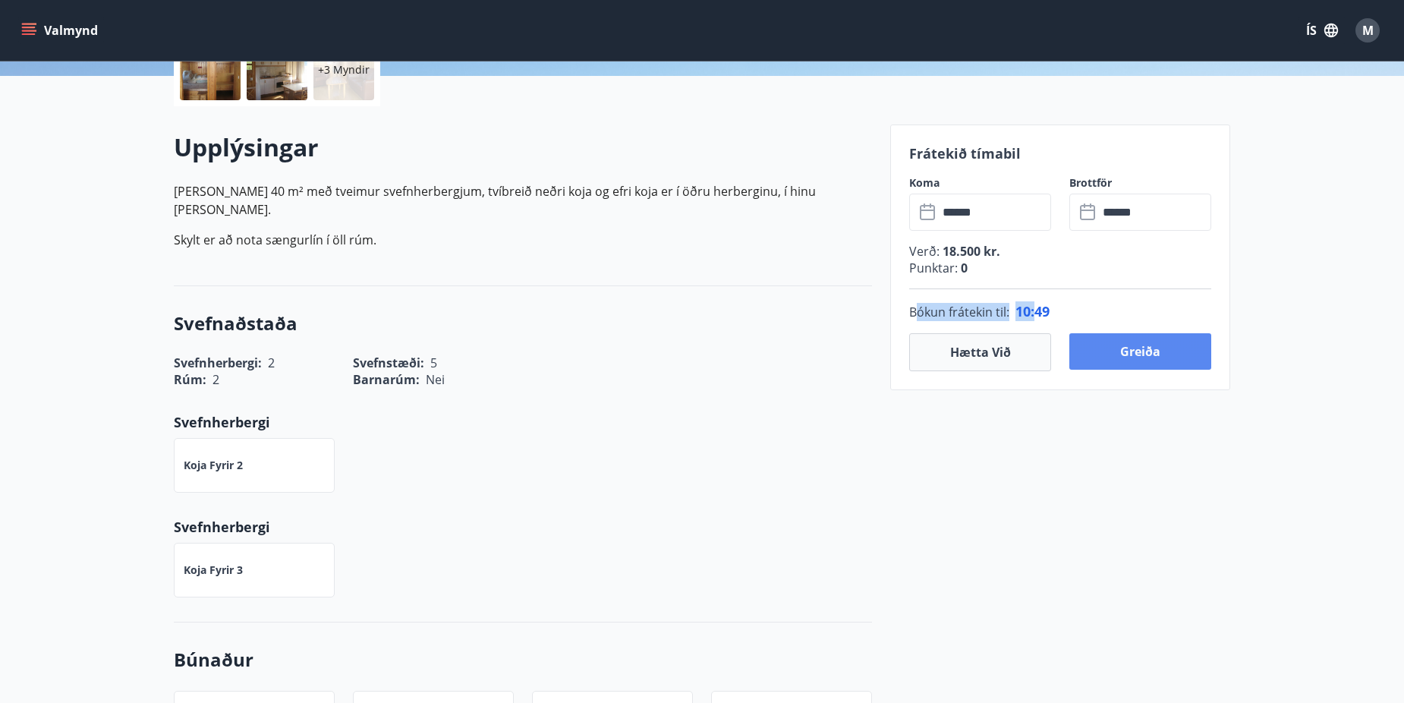
click at [1171, 343] on button "Greiða" at bounding box center [1141, 351] width 142 height 36
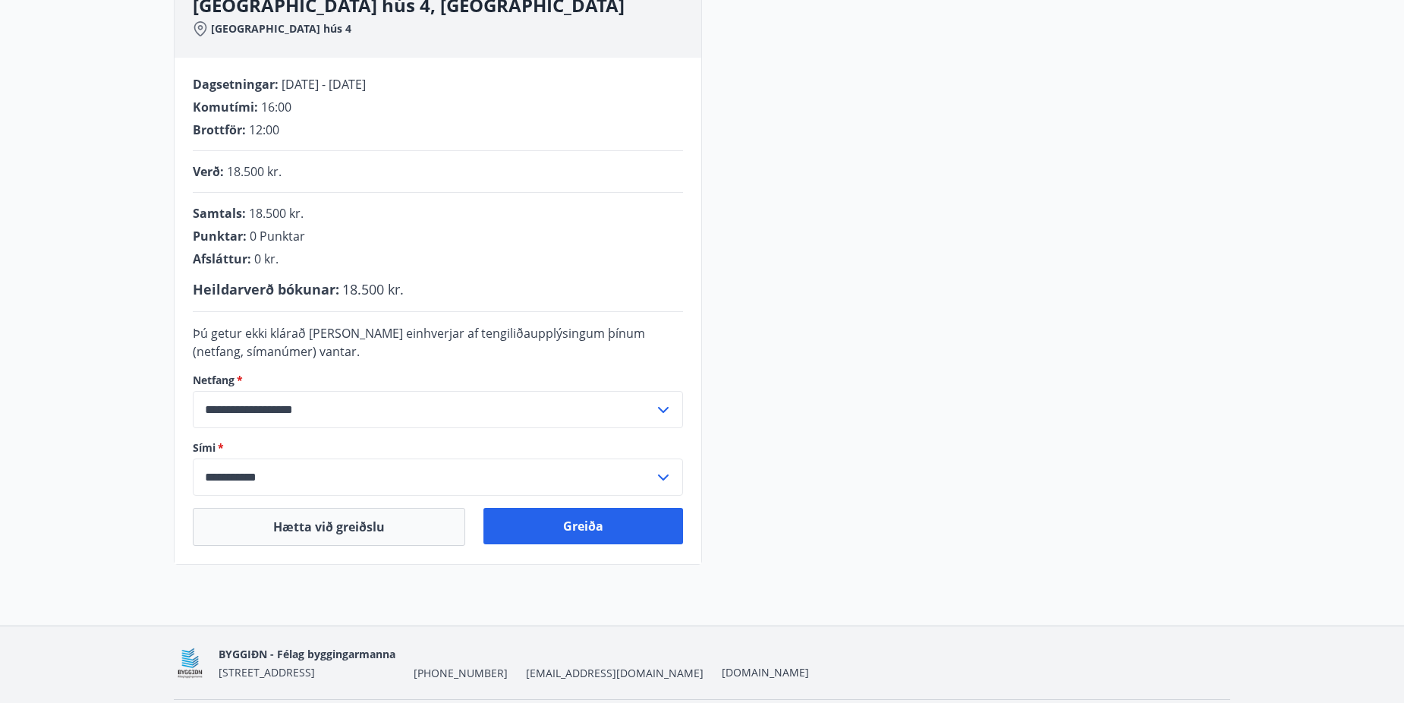
scroll to position [301, 0]
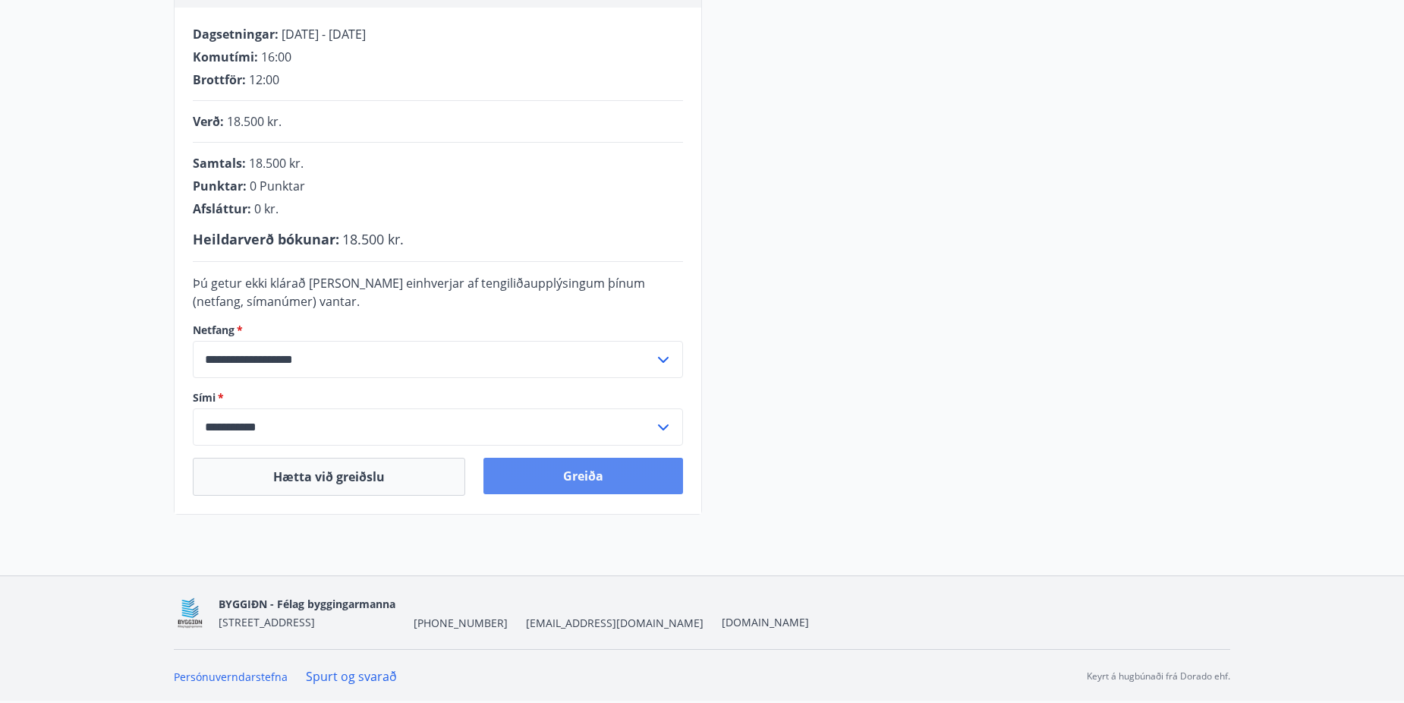
click at [636, 479] on button "Greiða" at bounding box center [584, 476] width 200 height 36
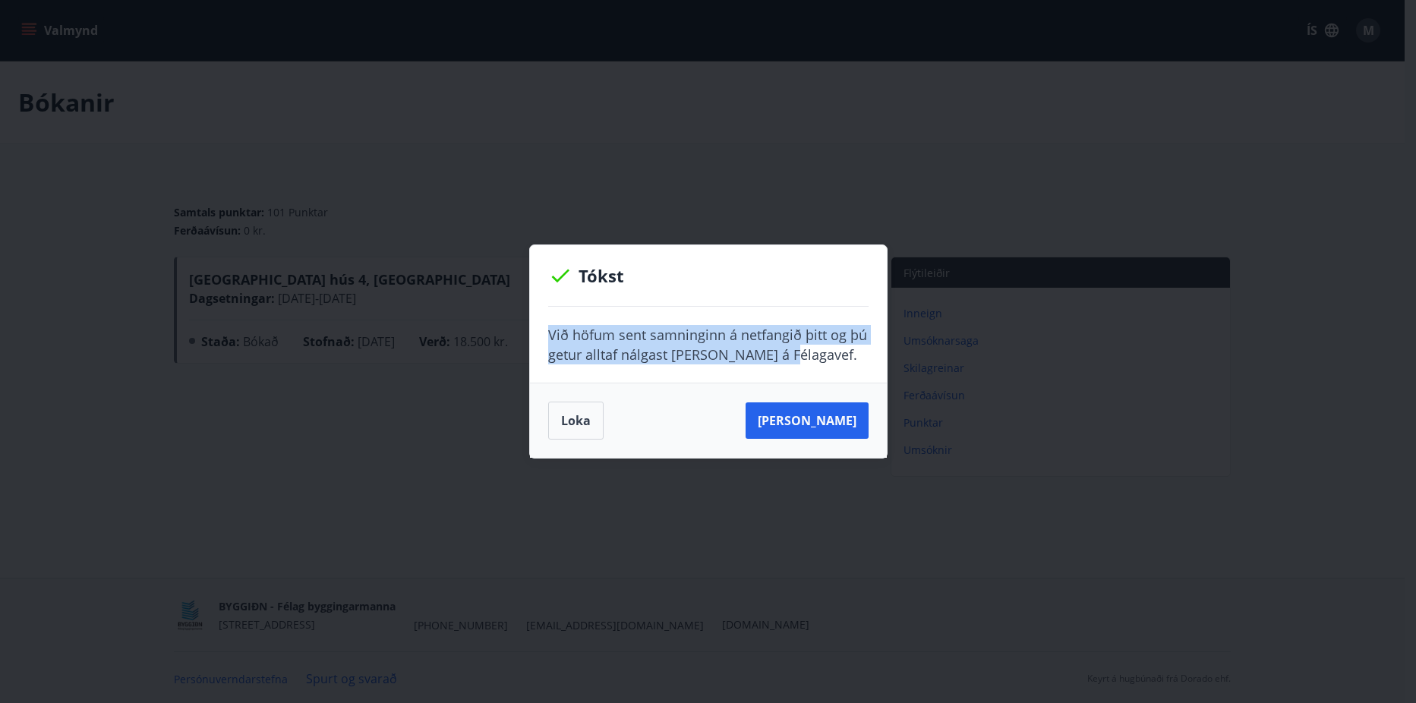
drag, startPoint x: 796, startPoint y: 351, endPoint x: 517, endPoint y: 339, distance: 278.8
click at [517, 339] on div "Tókst Við höfum sent samninginn á netfangið þitt og þú getur alltaf nálgast han…" at bounding box center [708, 351] width 1416 height 703
copy p "Við höfum sent samninginn á netfangið þitt og þú getur alltaf nálgast hann á Fé…"
click at [840, 432] on button "Sjá samning" at bounding box center [806, 420] width 123 height 36
click at [597, 414] on button "Loka" at bounding box center [575, 421] width 55 height 38
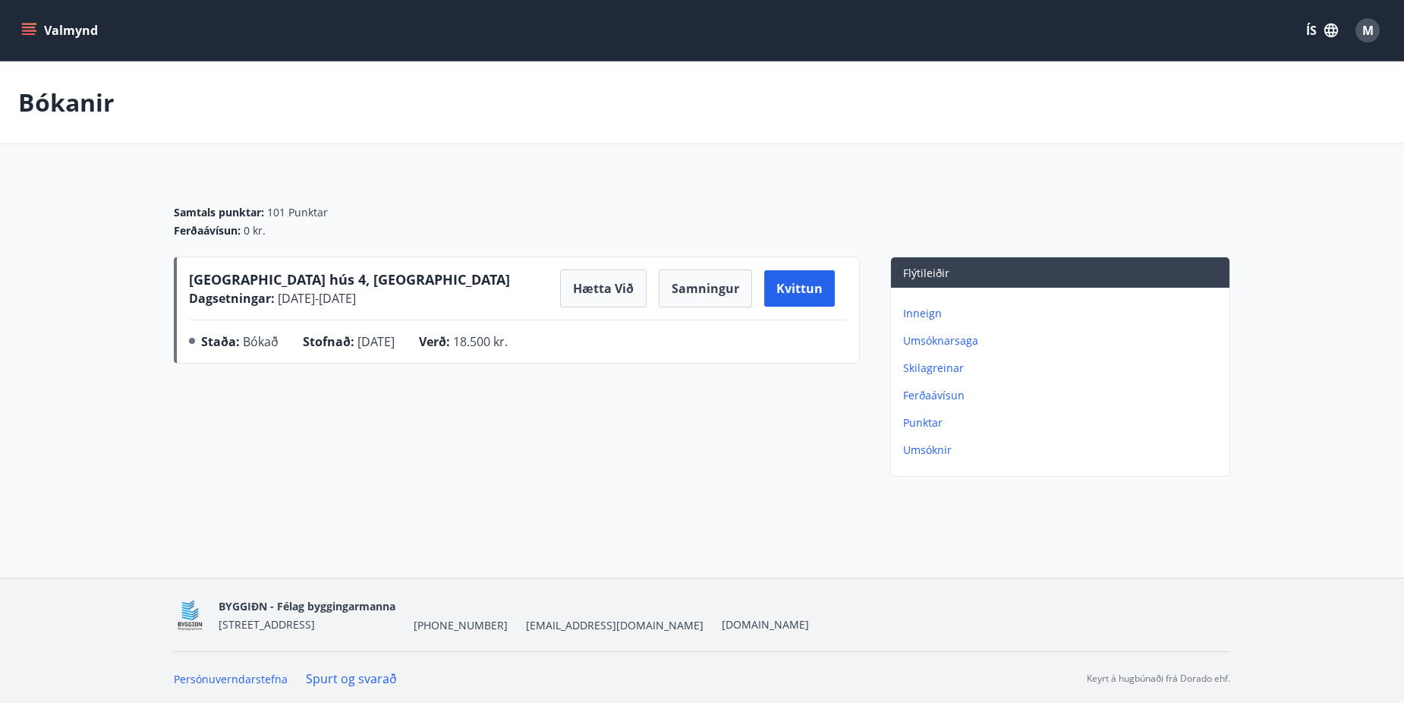
click at [279, 291] on span "22.08.2025 - 25.08.2025" at bounding box center [315, 298] width 81 height 17
click at [1363, 30] on span "M" at bounding box center [1368, 30] width 11 height 17
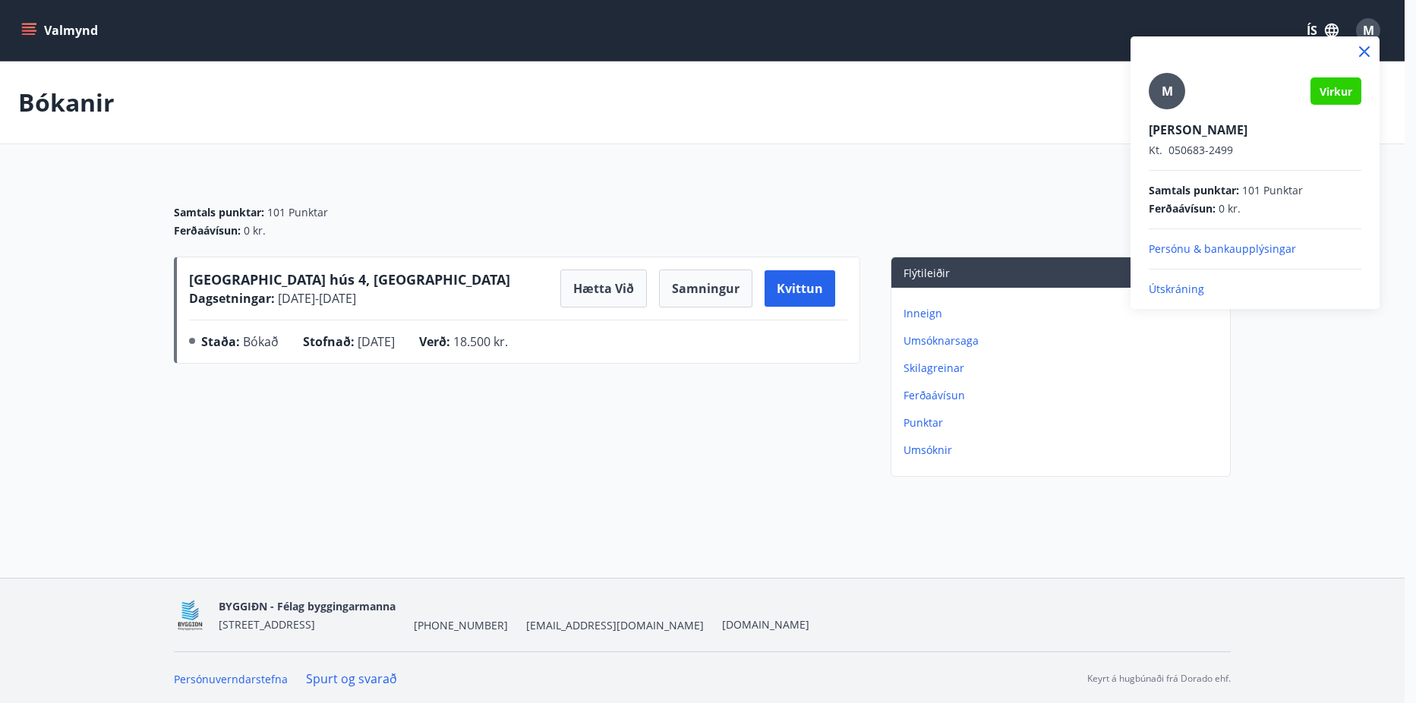
click at [1181, 301] on div "M Virkur Marián Hrebicík Kt. 050683-2499 Samtals punktar : 101 Punktar Ferðaáví…" at bounding box center [1254, 172] width 249 height 273
click at [1181, 291] on p "Útskráning" at bounding box center [1255, 289] width 213 height 15
